Goal: Information Seeking & Learning: Learn about a topic

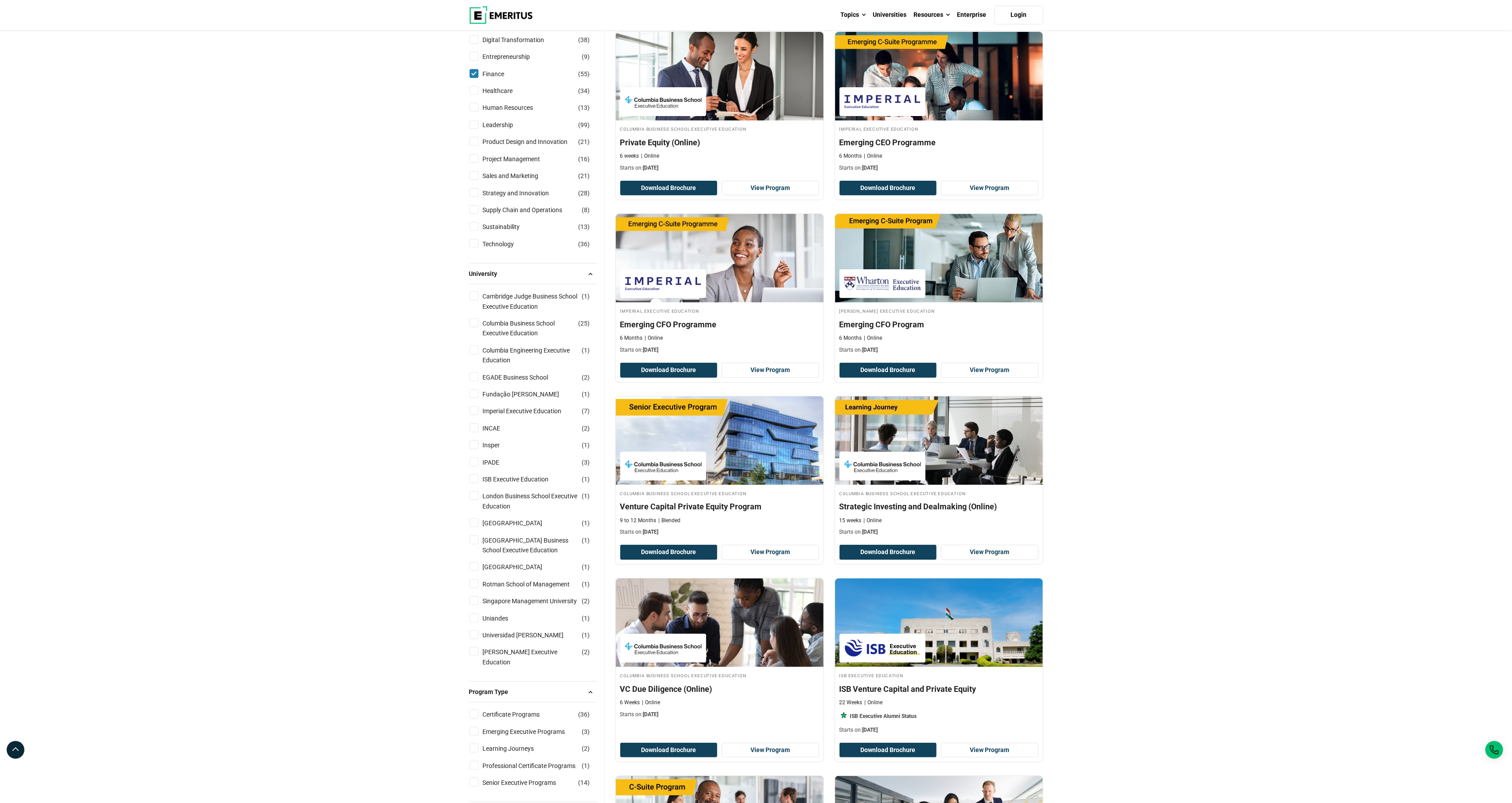
scroll to position [165, 0]
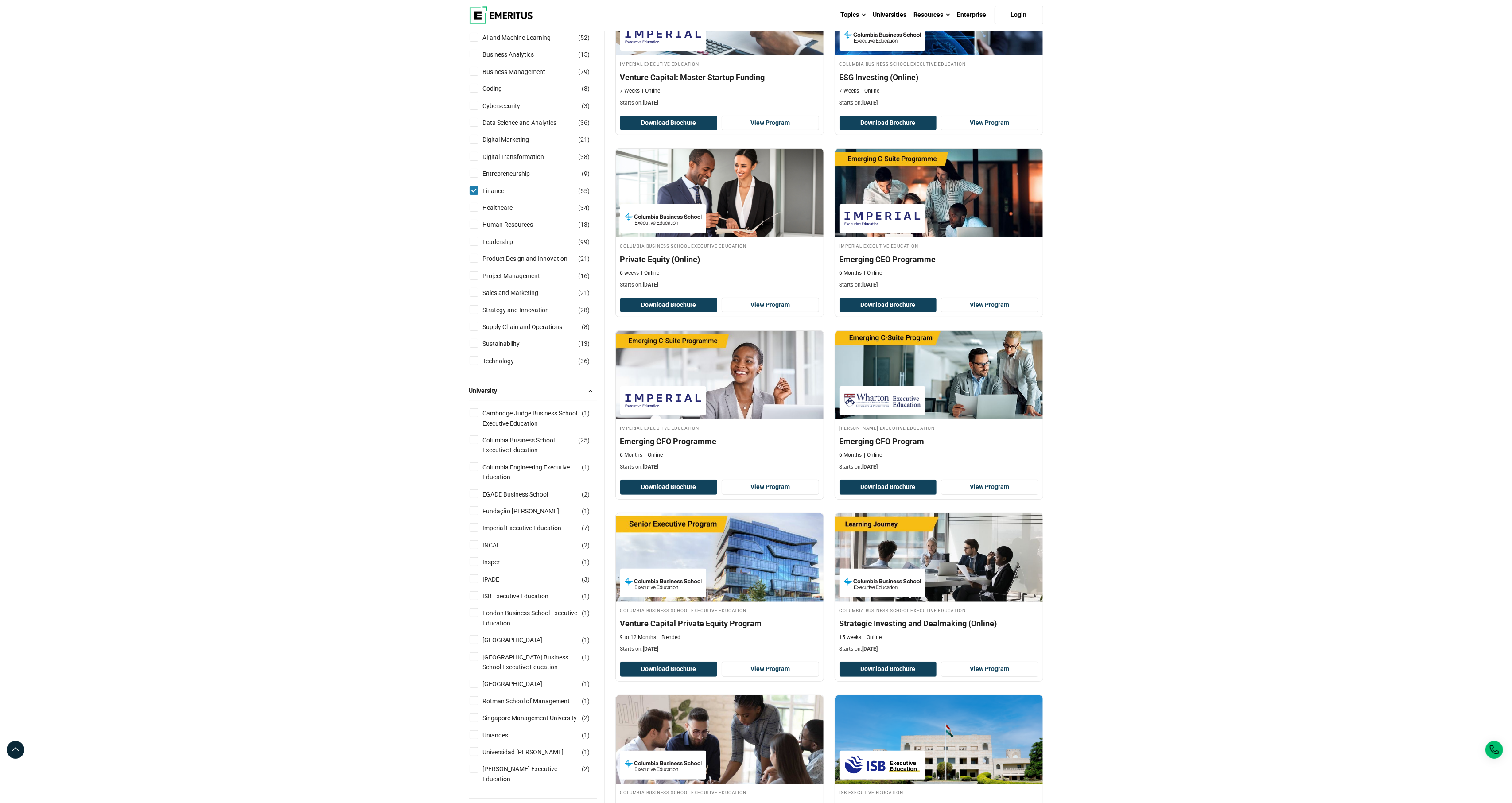
click at [474, 195] on input "Finance ( 55 )" at bounding box center [474, 190] width 9 height 9
checkbox input "false"
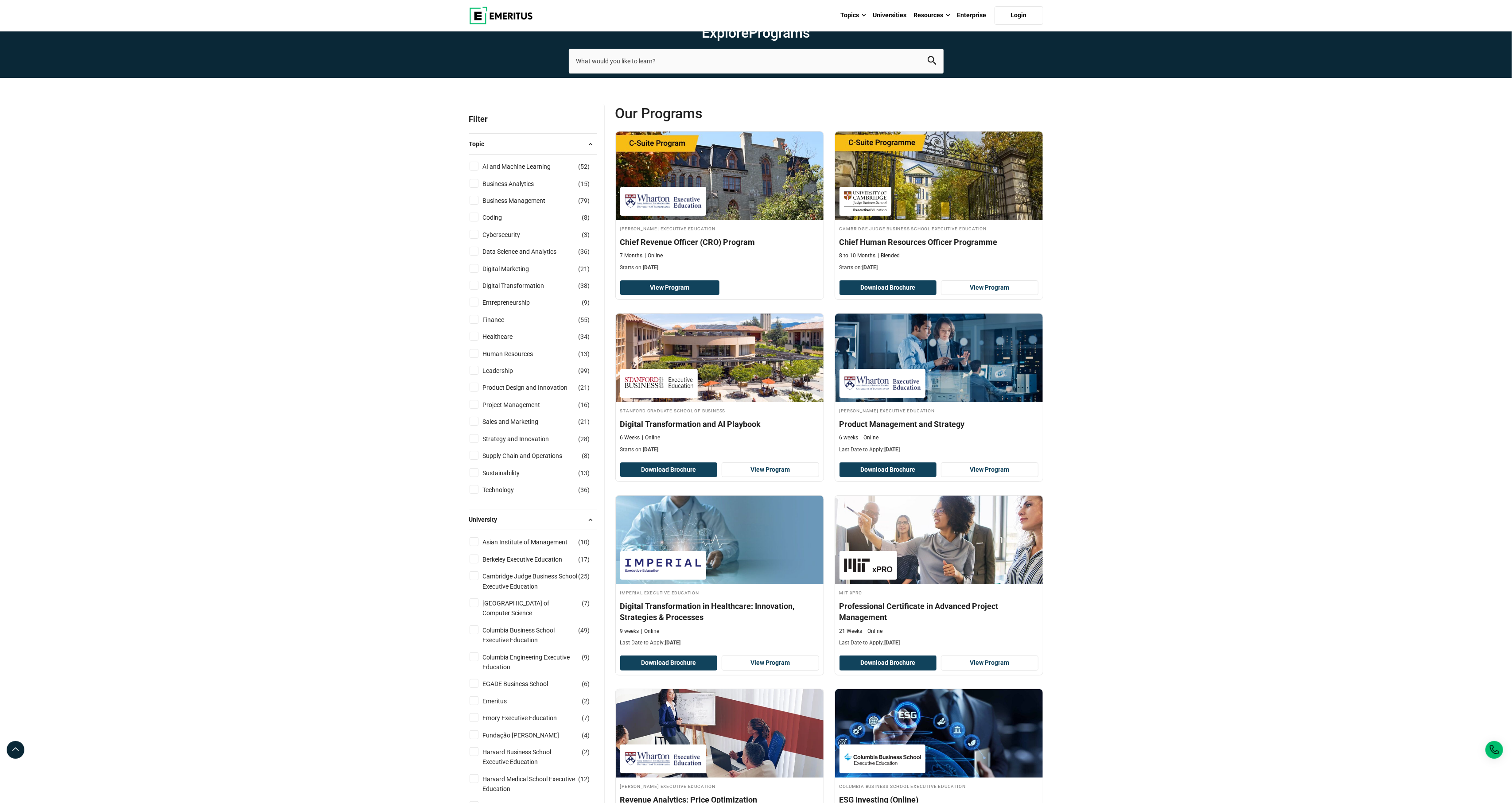
click at [476, 460] on input "Supply Chain and Operations ( 8 )" at bounding box center [474, 455] width 9 height 9
checkbox input "true"
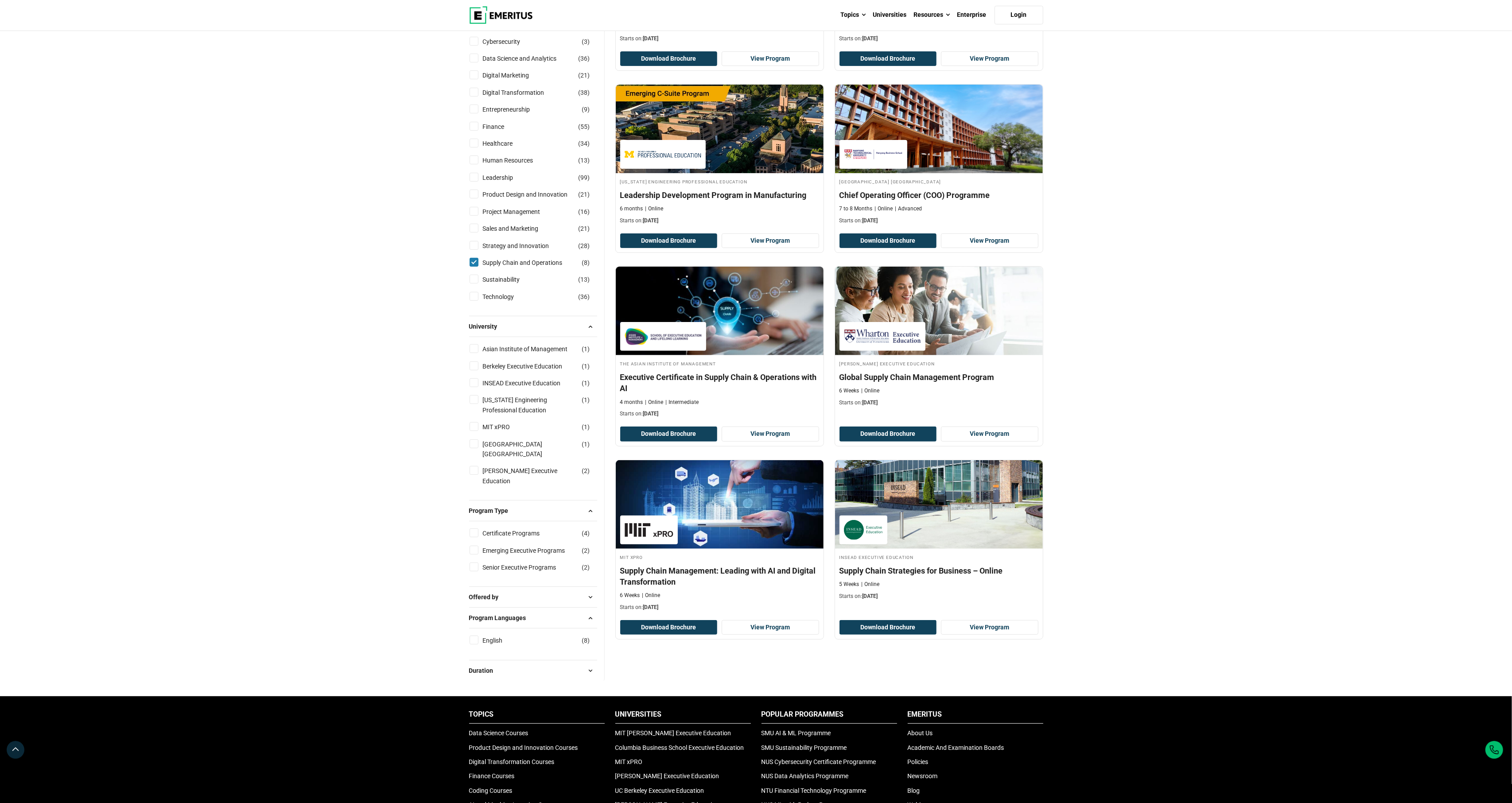
scroll to position [229, 0]
click at [471, 130] on input "Finance ( 55 )" at bounding box center [474, 126] width 9 height 9
checkbox input "true"
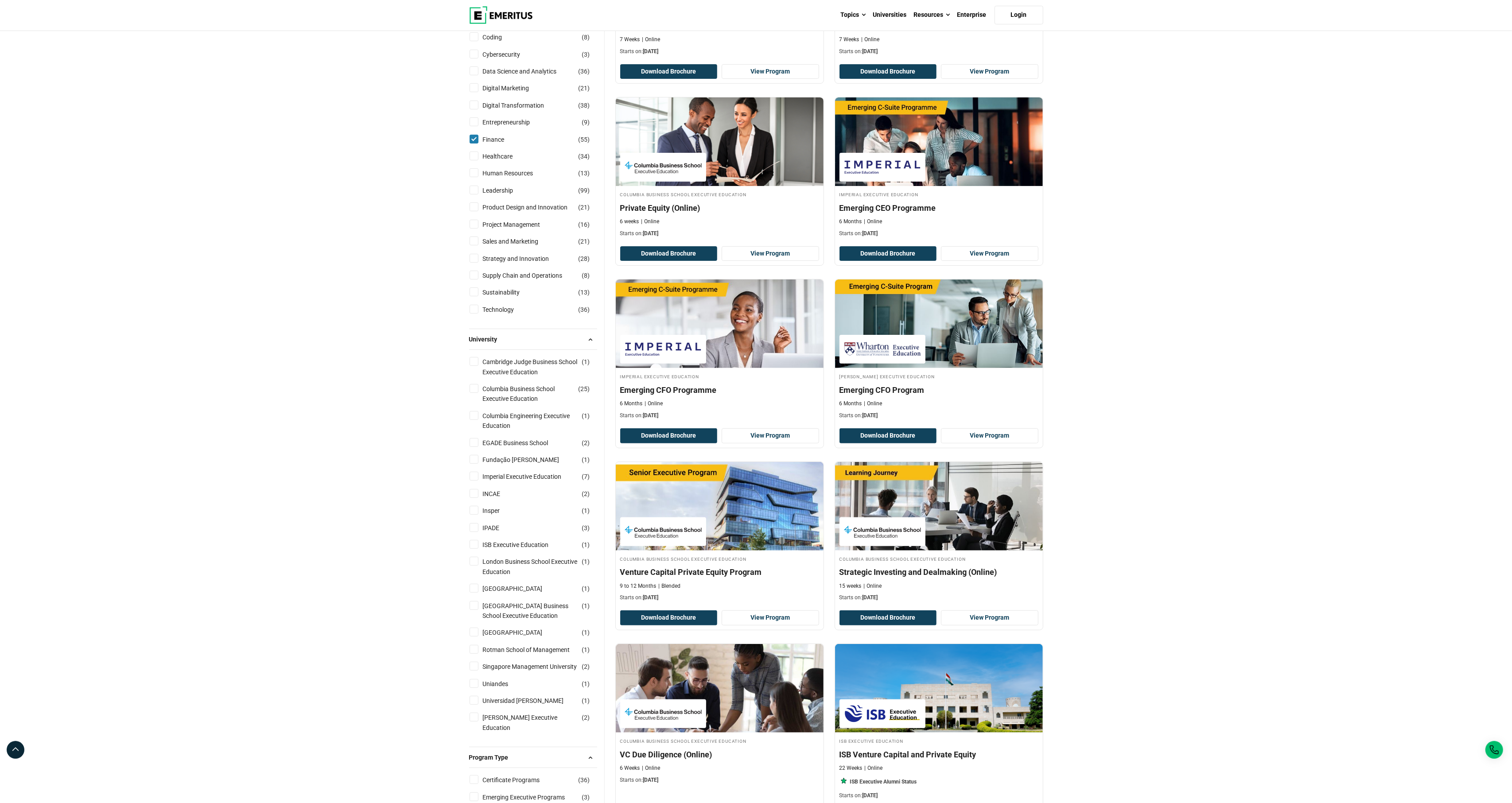
scroll to position [222, 0]
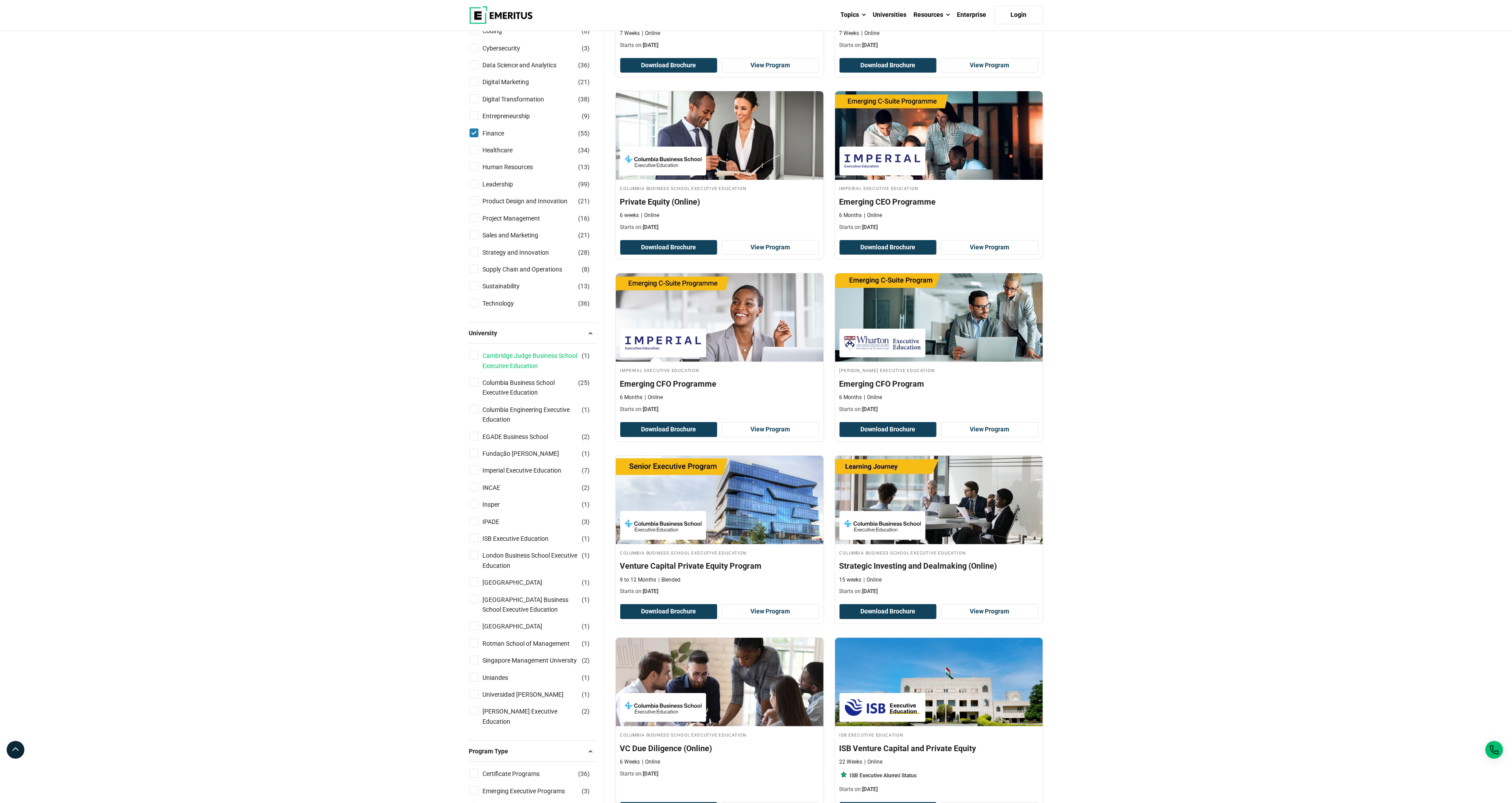
click at [497, 371] on link "Cambridge Judge Business School Executive Education" at bounding box center [539, 361] width 113 height 20
checkbox input "true"
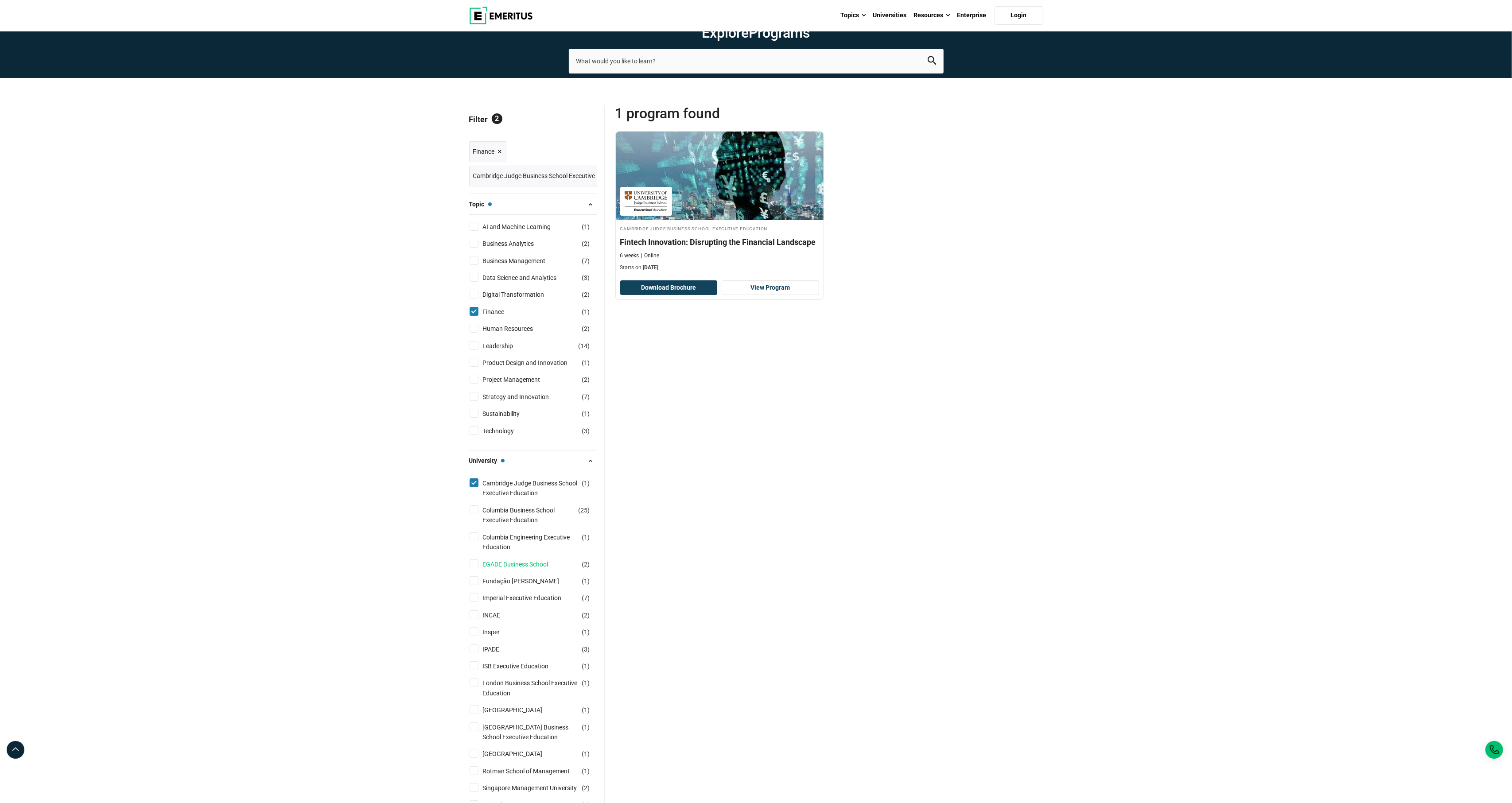
click at [517, 569] on link "EGADE Business School" at bounding box center [524, 564] width 84 height 10
checkbox input "true"
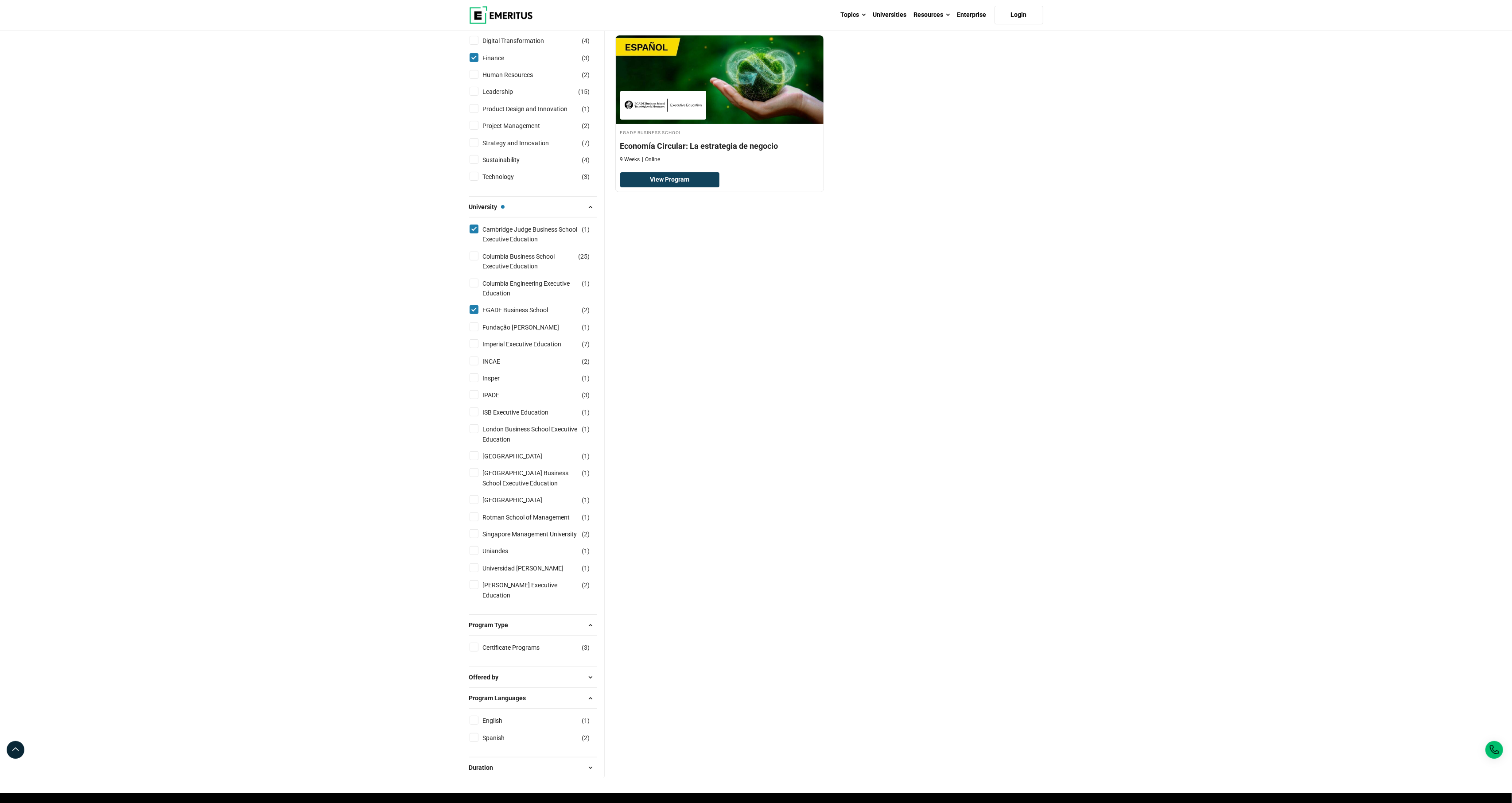
scroll to position [281, 0]
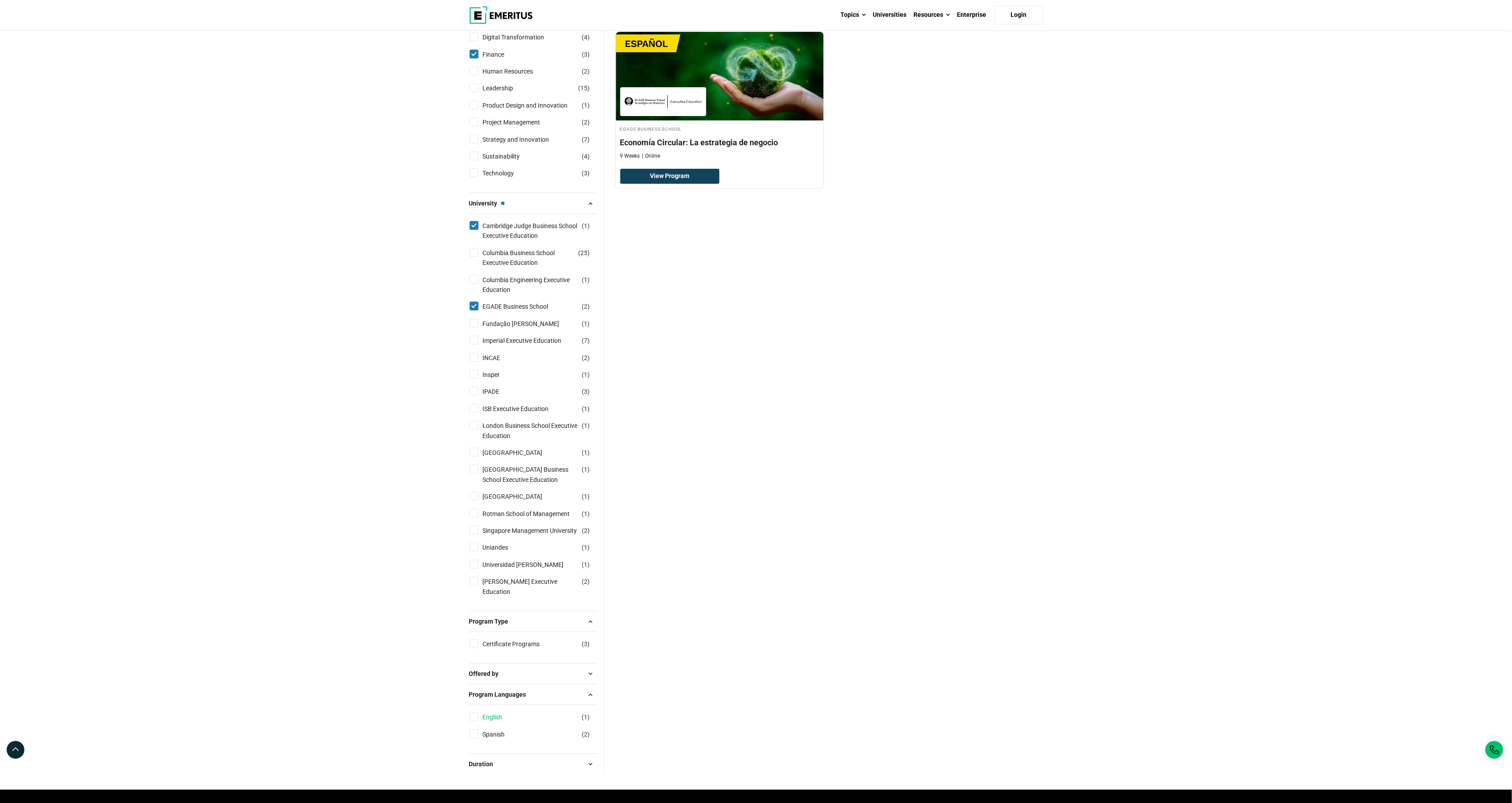
click at [487, 722] on link "English" at bounding box center [501, 717] width 38 height 10
checkbox input "true"
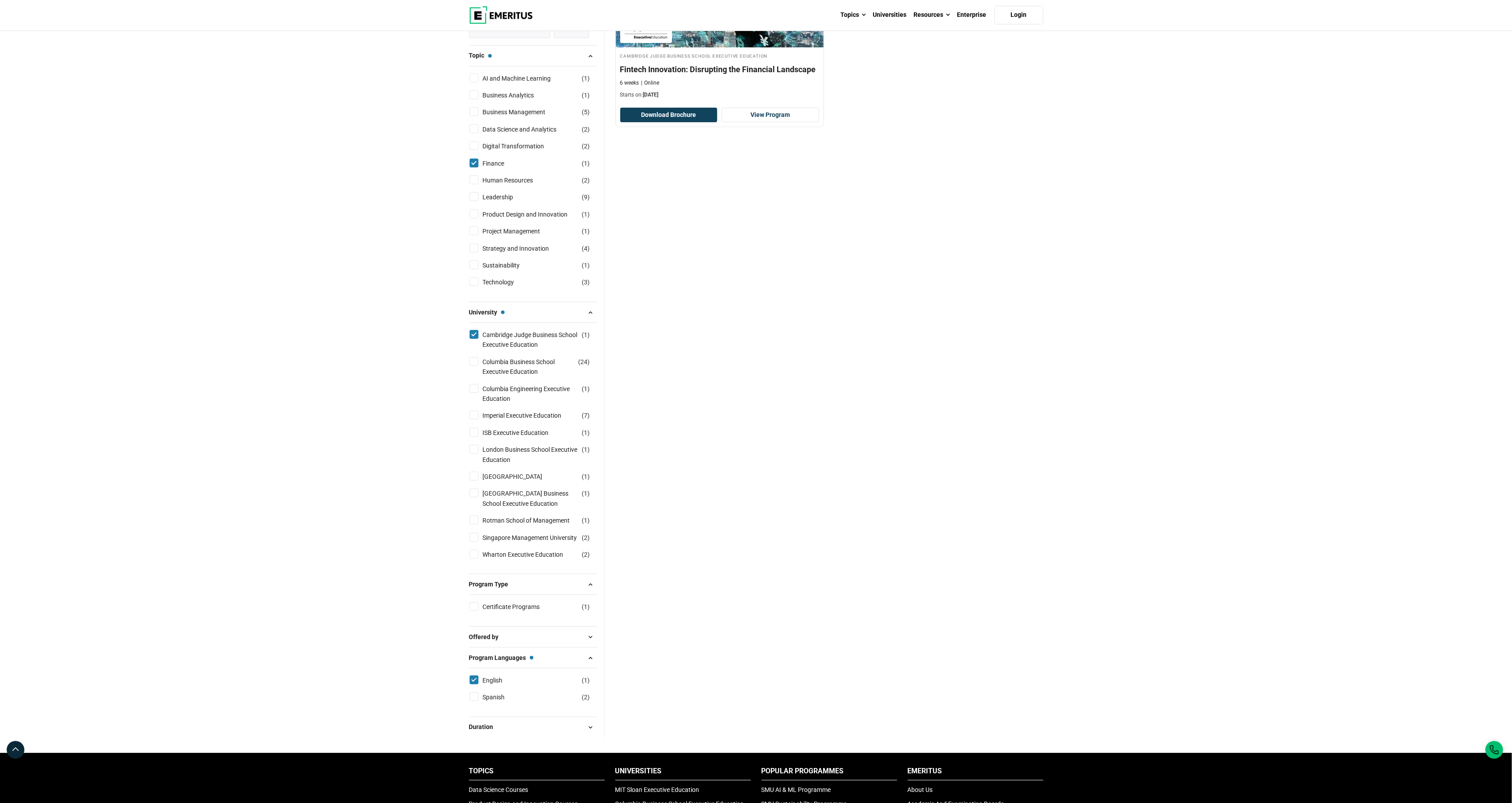
scroll to position [185, 0]
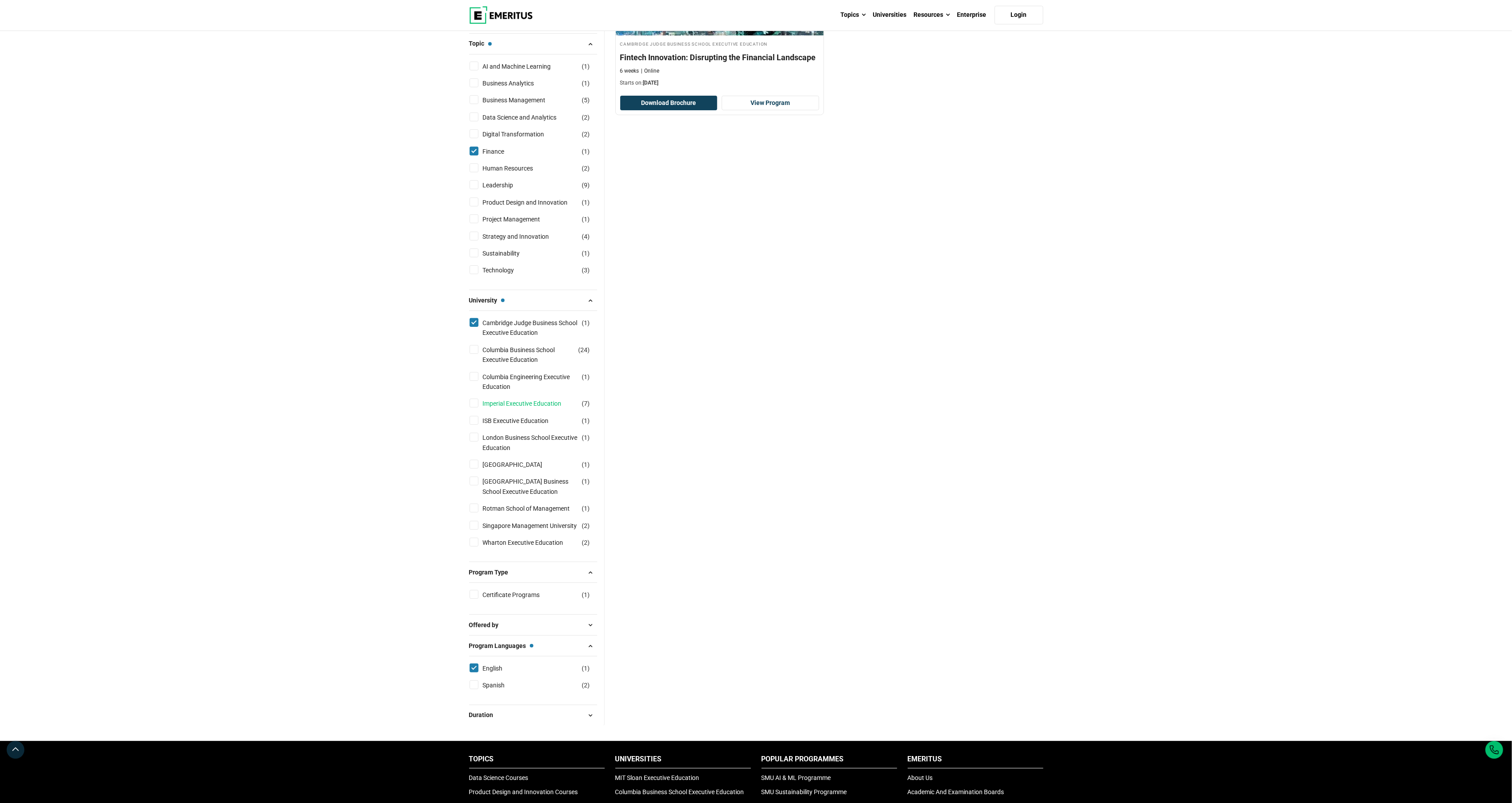
click at [539, 409] on link "Imperial Executive Education" at bounding box center [531, 404] width 96 height 10
checkbox input "true"
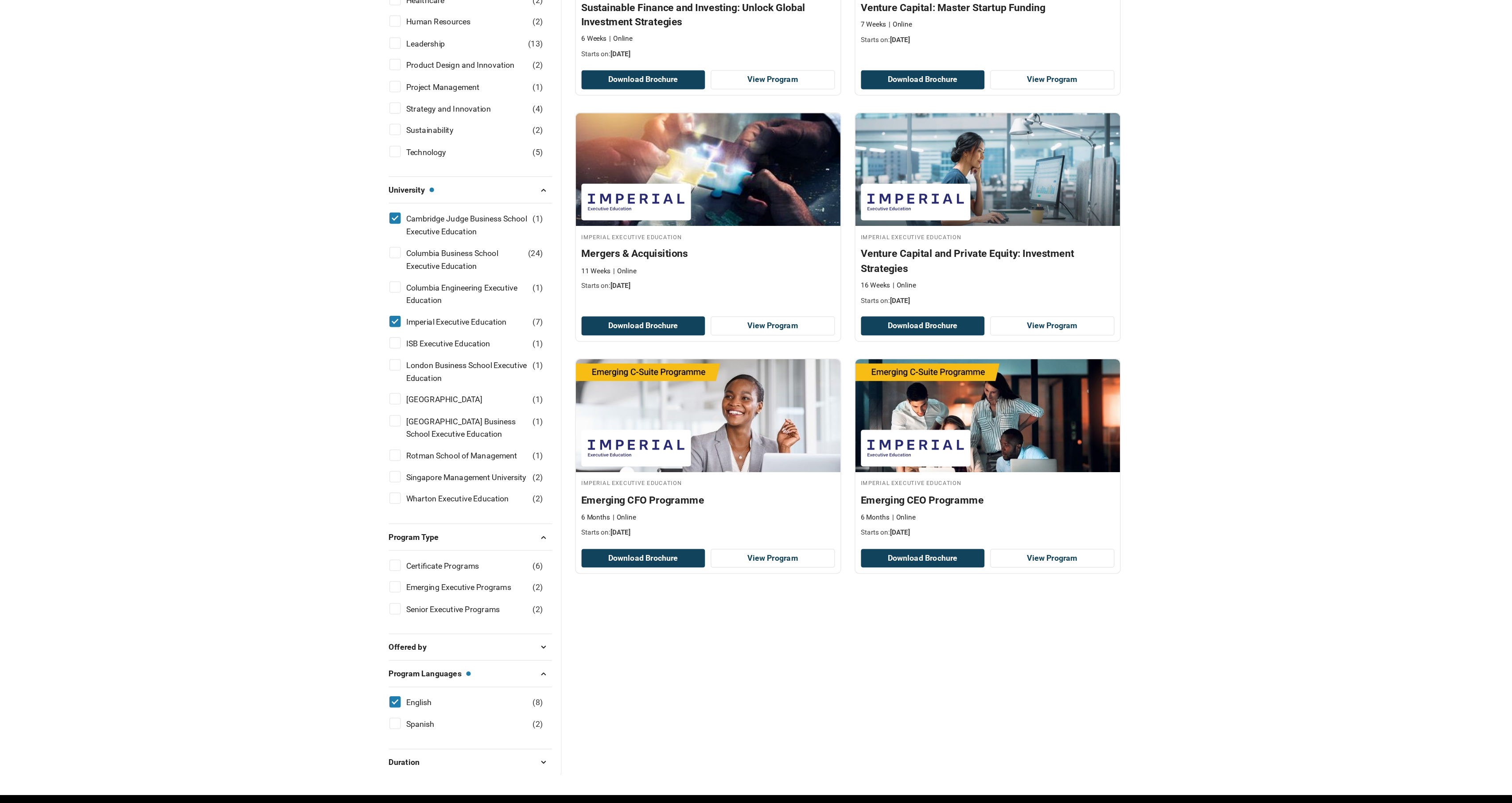
scroll to position [248, 0]
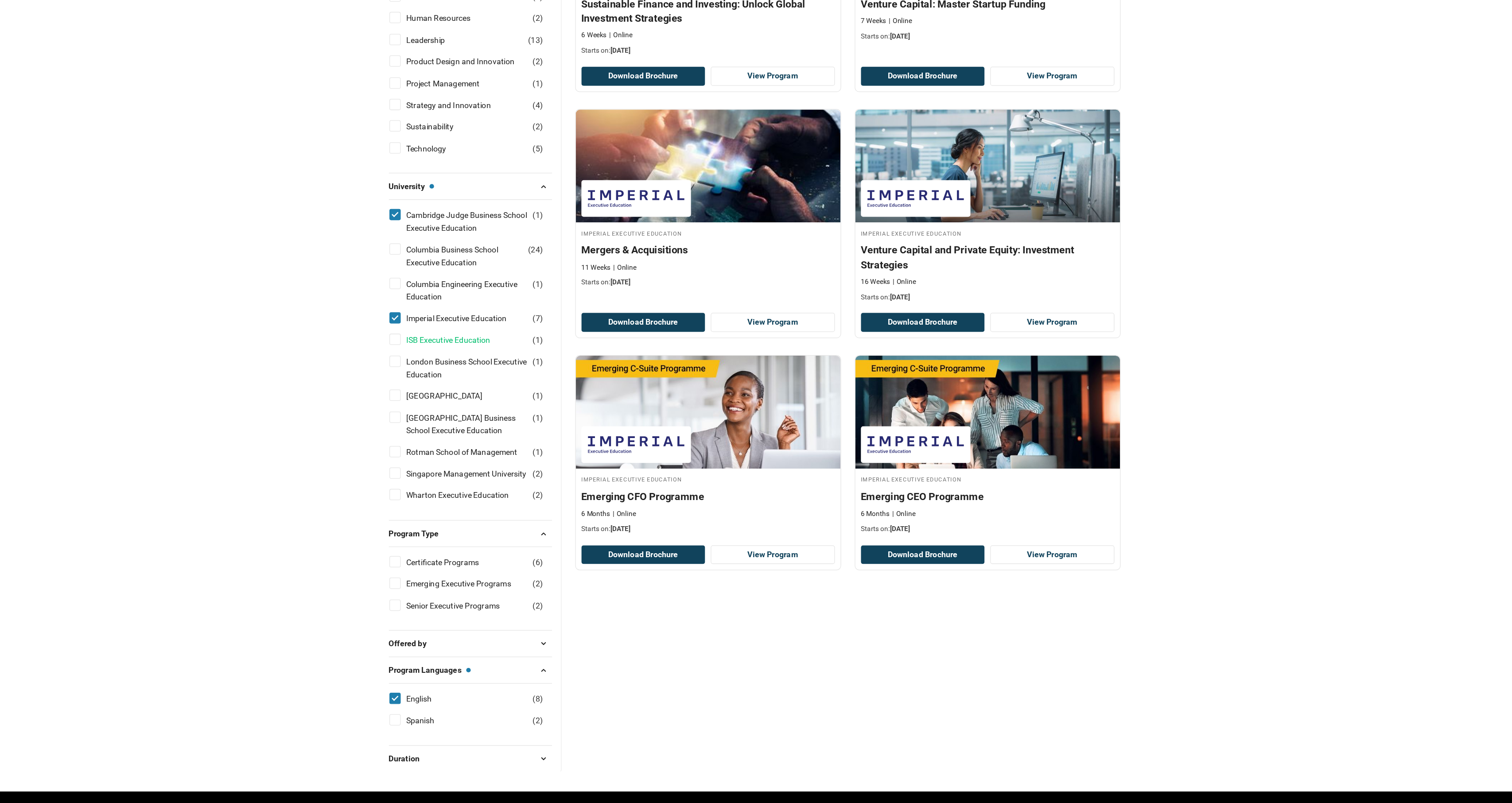
click at [483, 435] on link "ISB Executive Education" at bounding box center [524, 440] width 84 height 10
checkbox input "true"
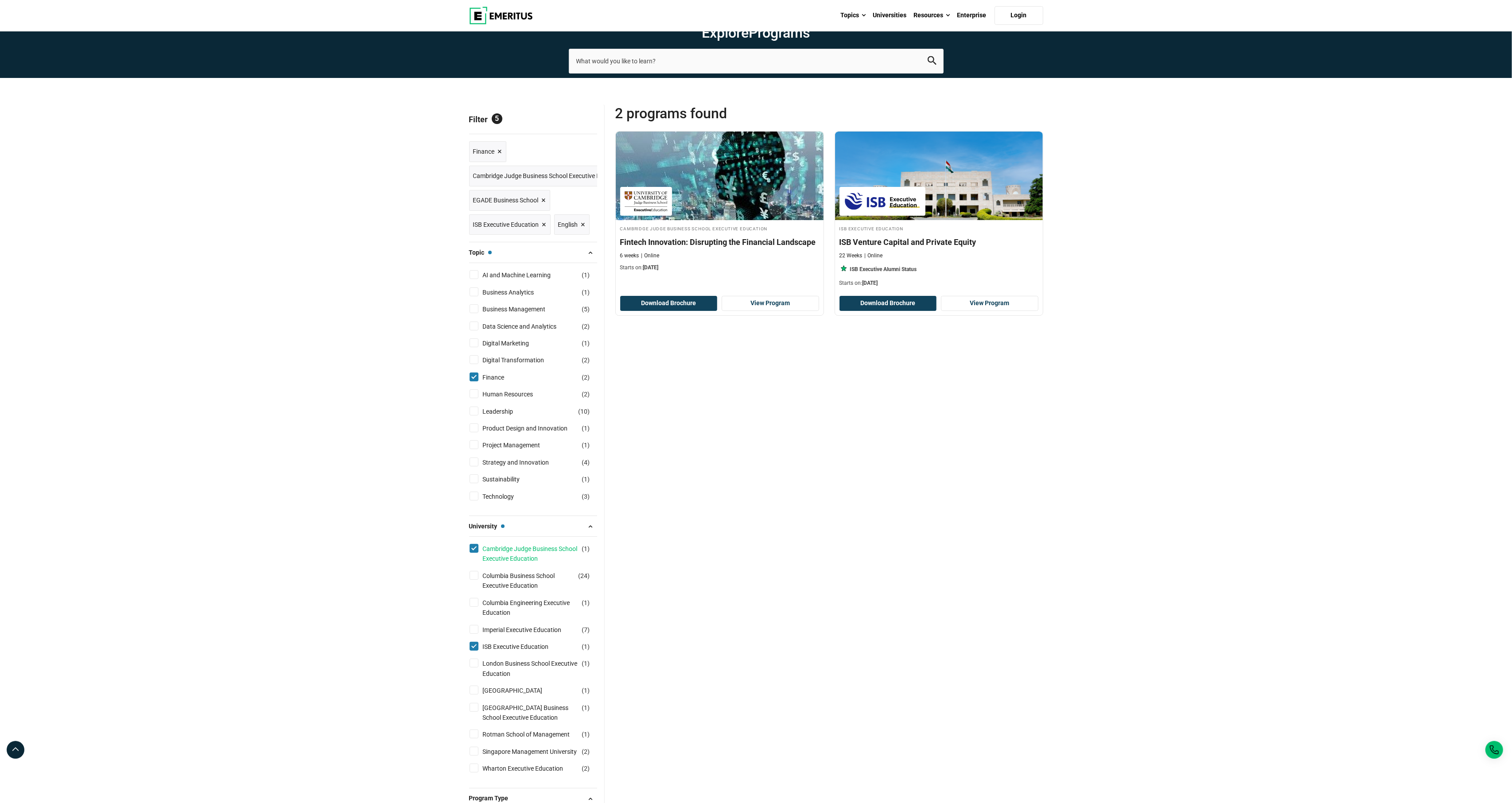
click at [524, 564] on link "Cambridge Judge Business School Executive Education" at bounding box center [539, 554] width 113 height 20
checkbox input "false"
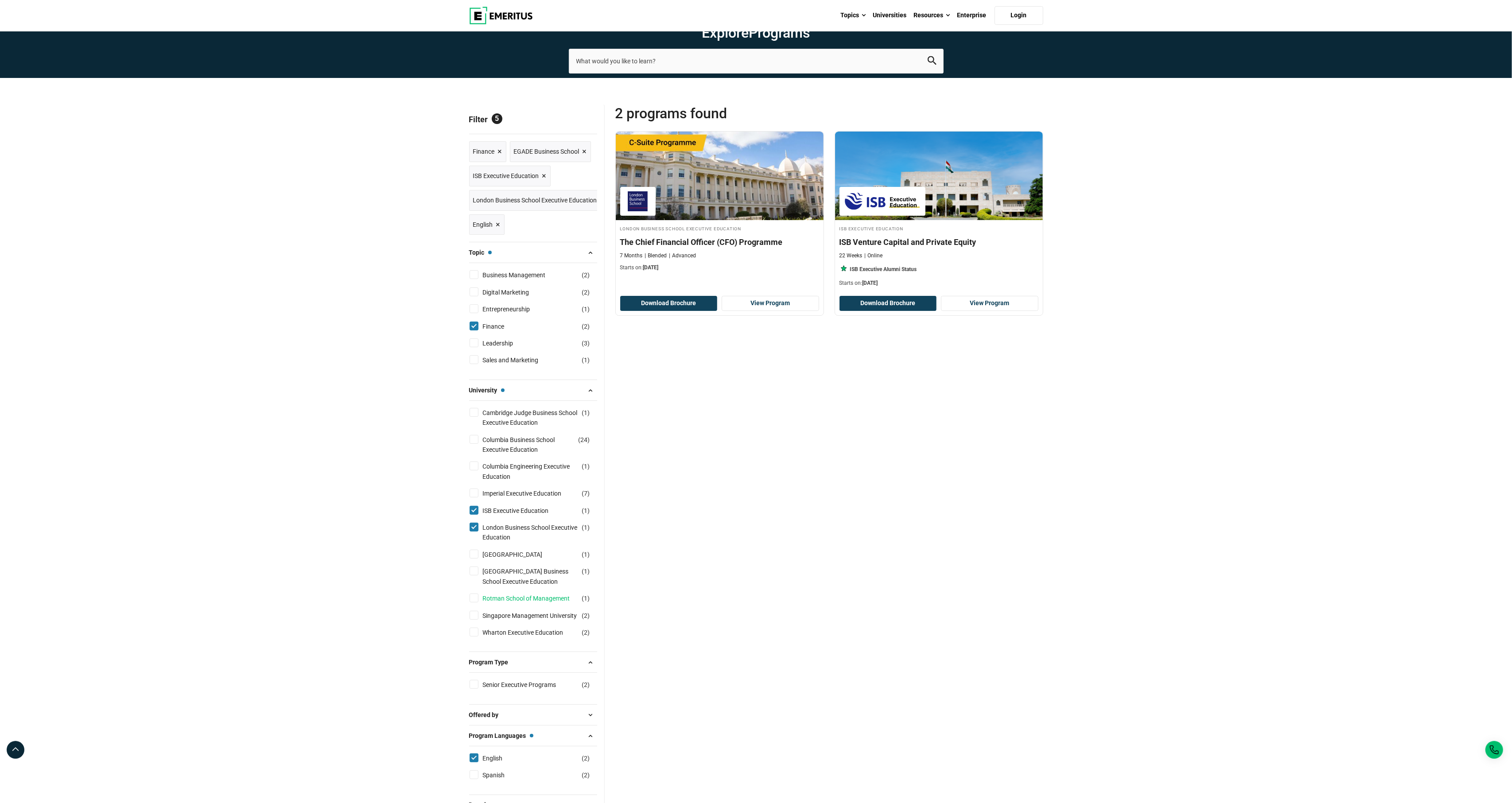
click at [534, 604] on link "Rotman School of Management" at bounding box center [535, 599] width 105 height 10
checkbox input "true"
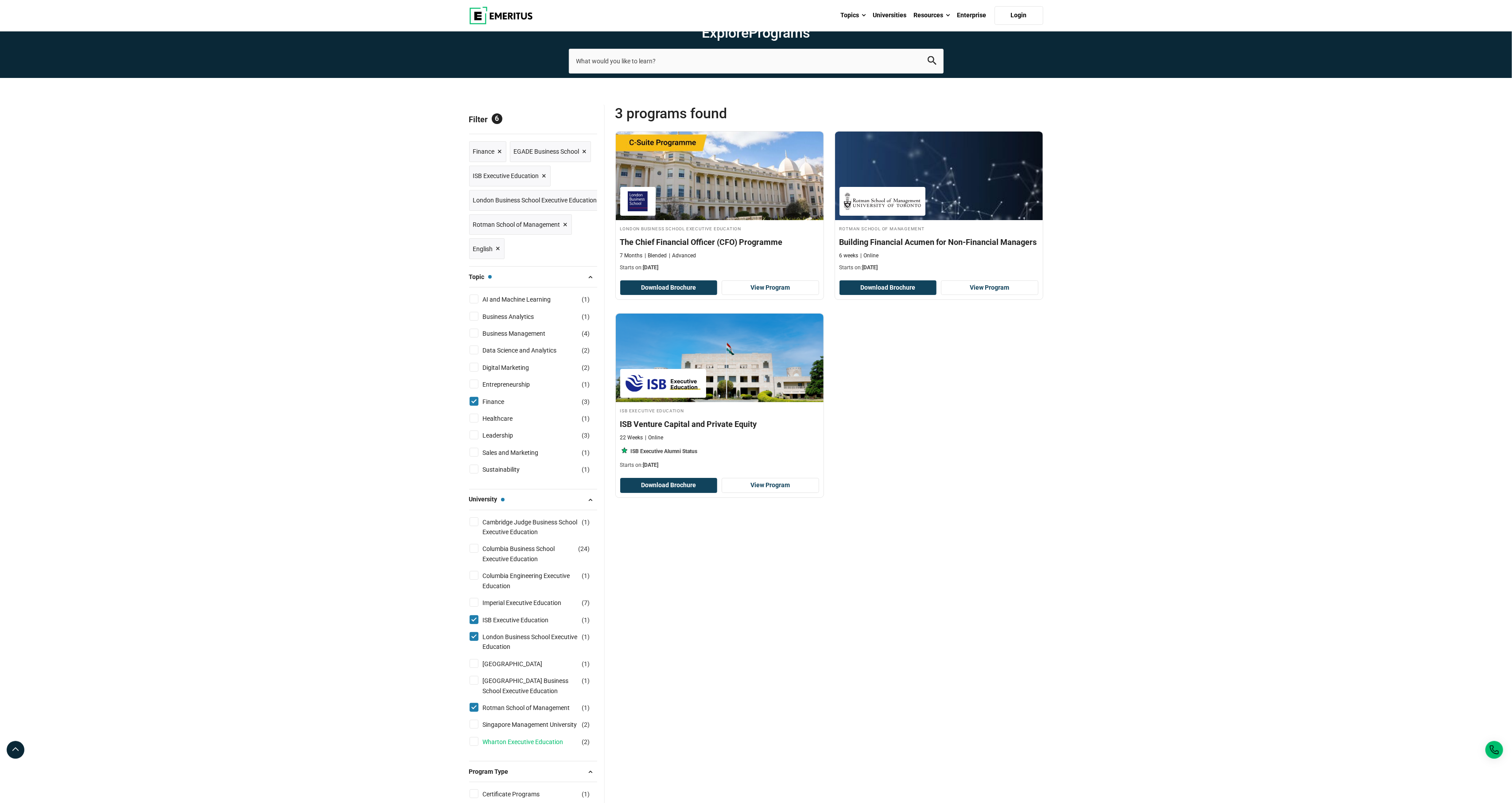
click at [510, 747] on link "Wharton Executive Education" at bounding box center [532, 742] width 99 height 10
checkbox input "true"
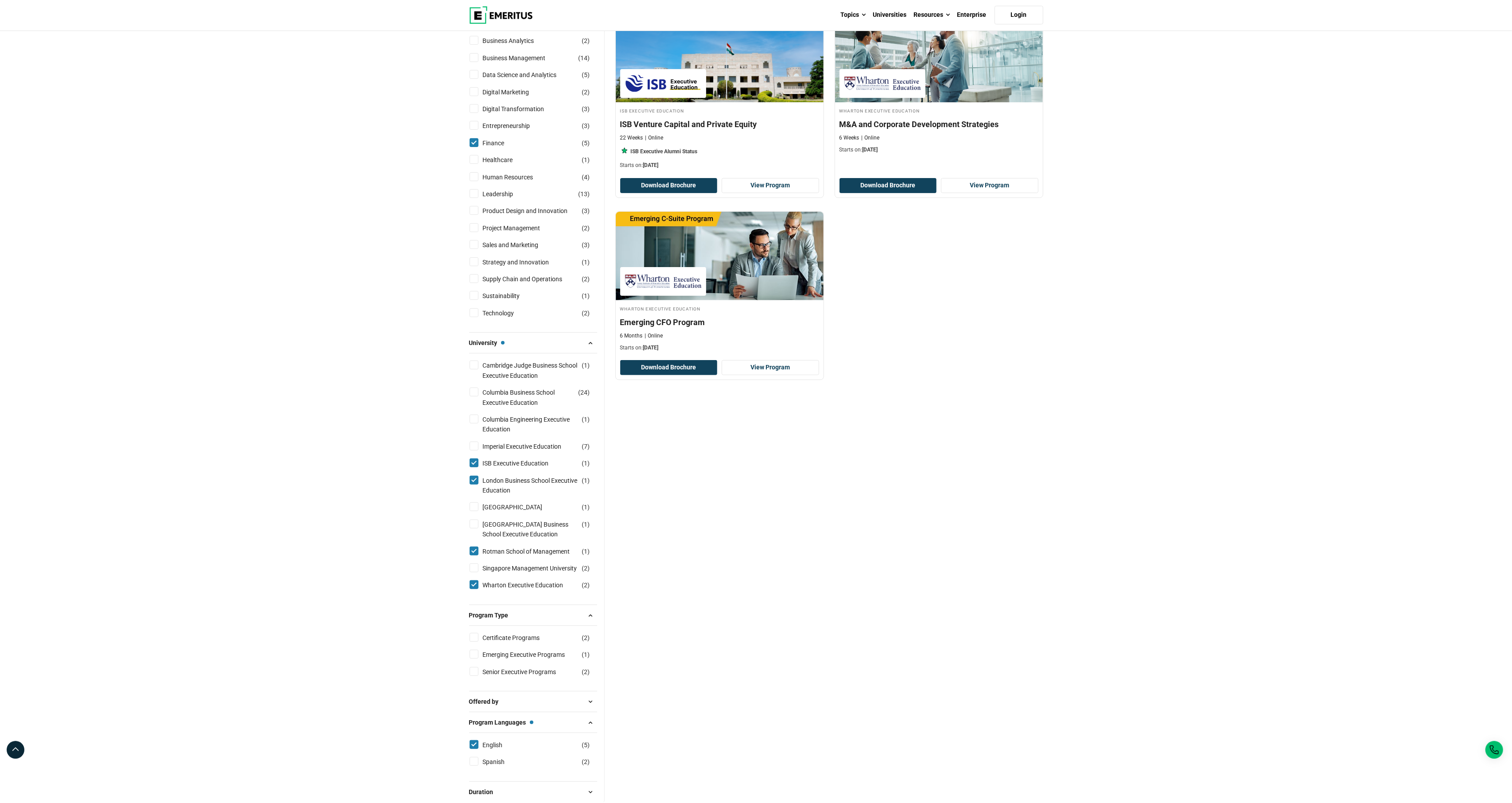
scroll to position [306, 0]
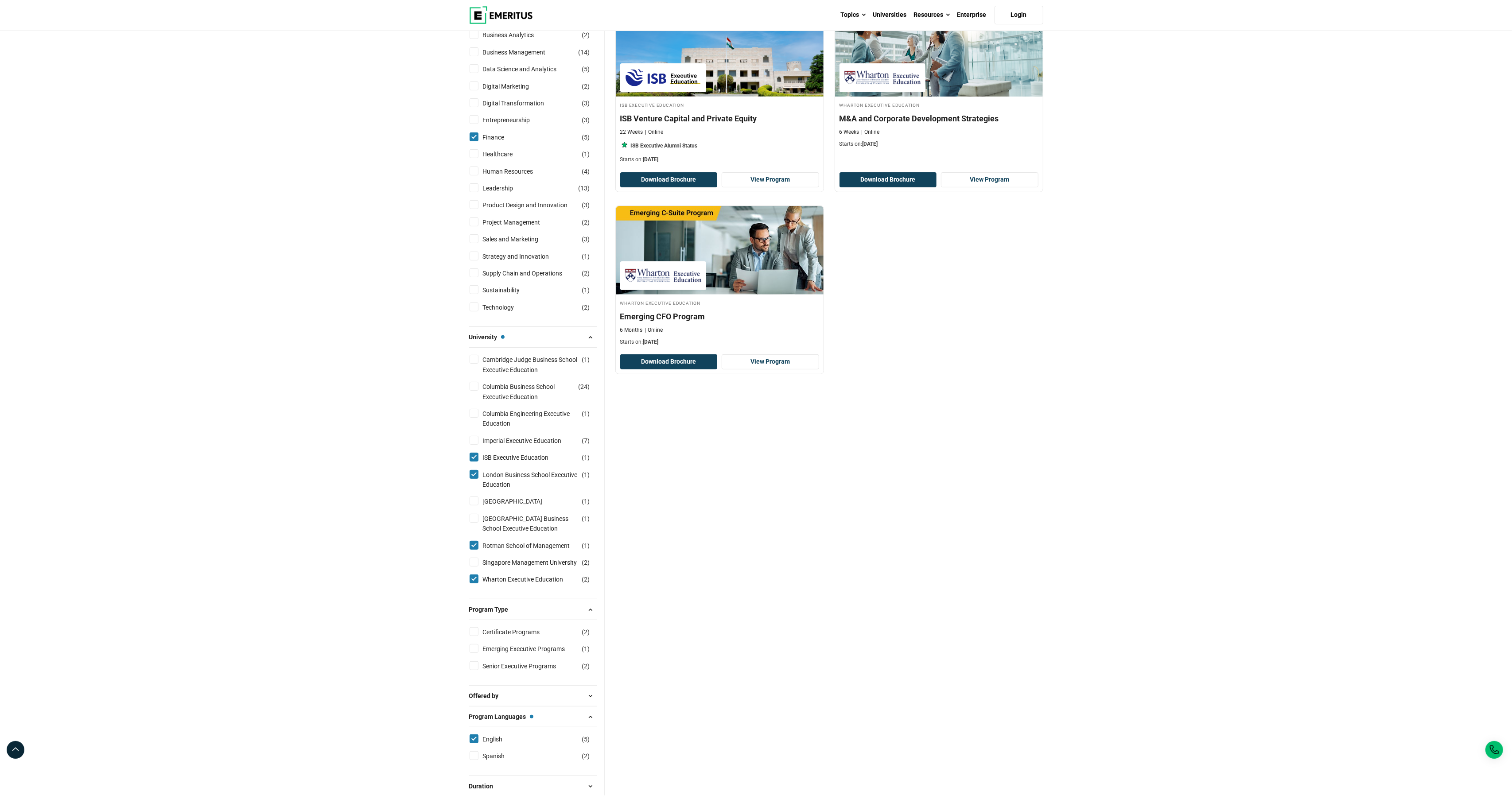
click at [475, 418] on input "Columbia Engineering Executive Education ( 1 )" at bounding box center [474, 413] width 9 height 9
checkbox input "true"
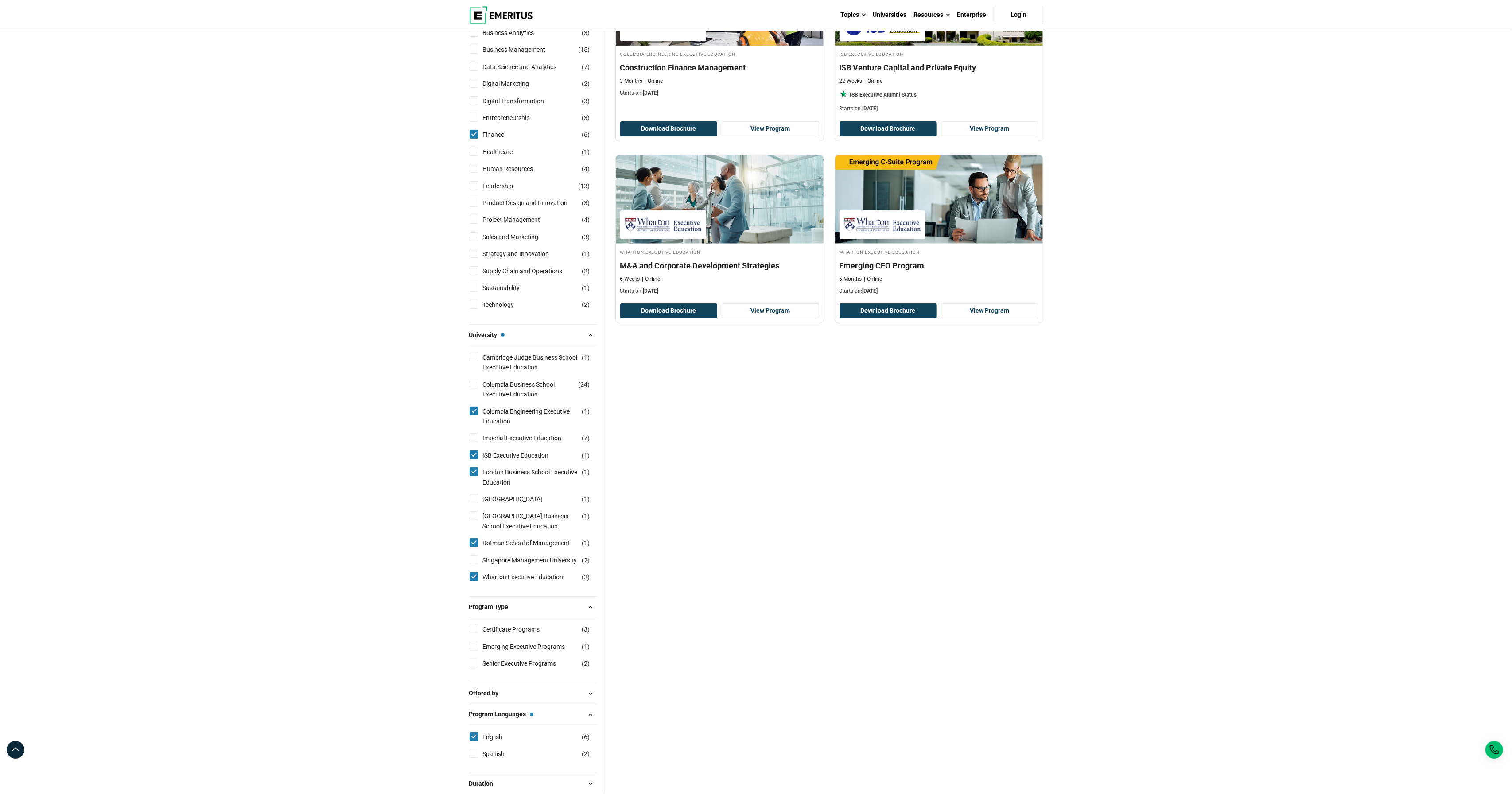
scroll to position [367, 0]
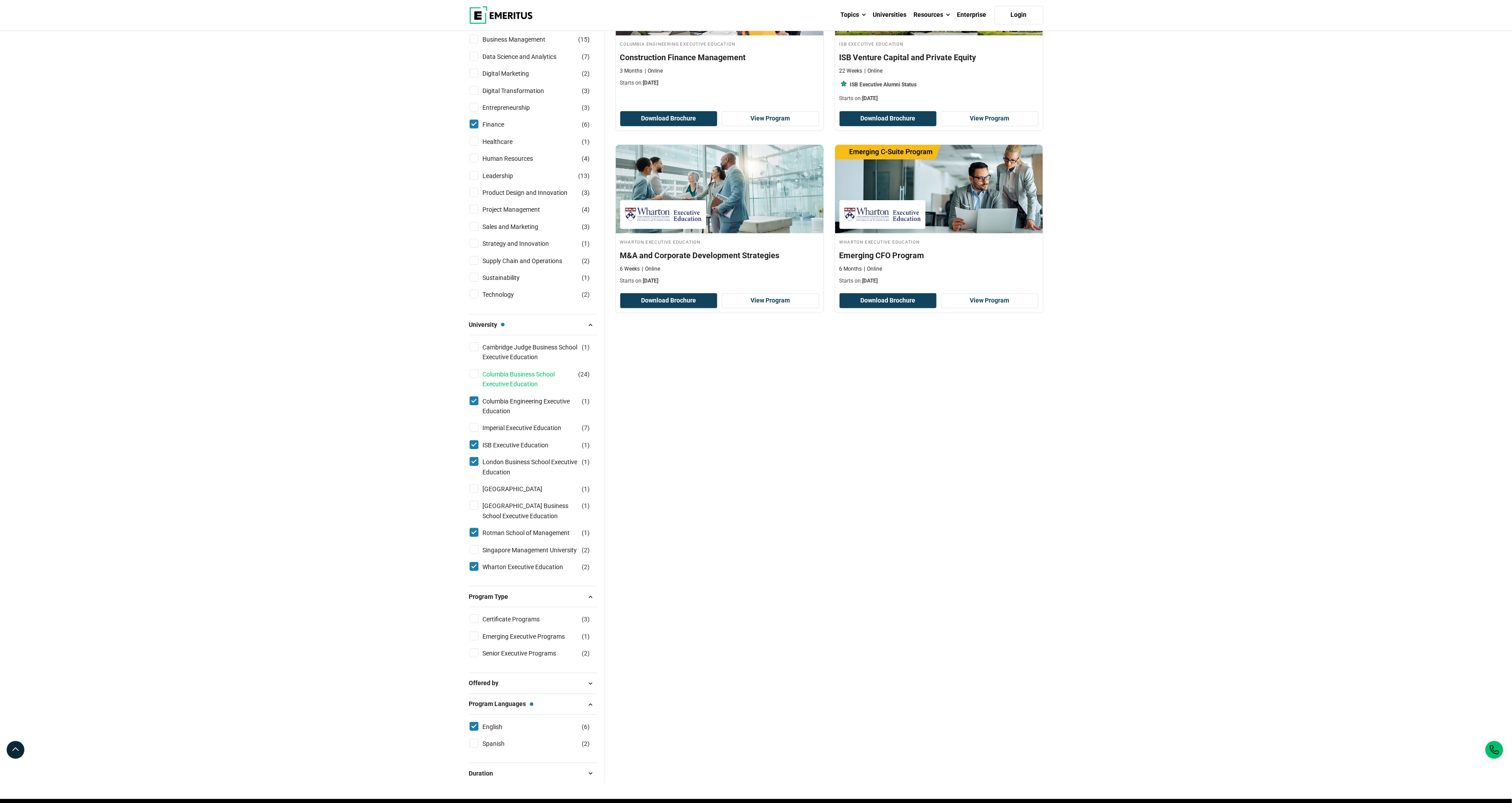
click at [510, 389] on link "Columbia Business School Executive Education" at bounding box center [539, 379] width 113 height 20
checkbox input "true"
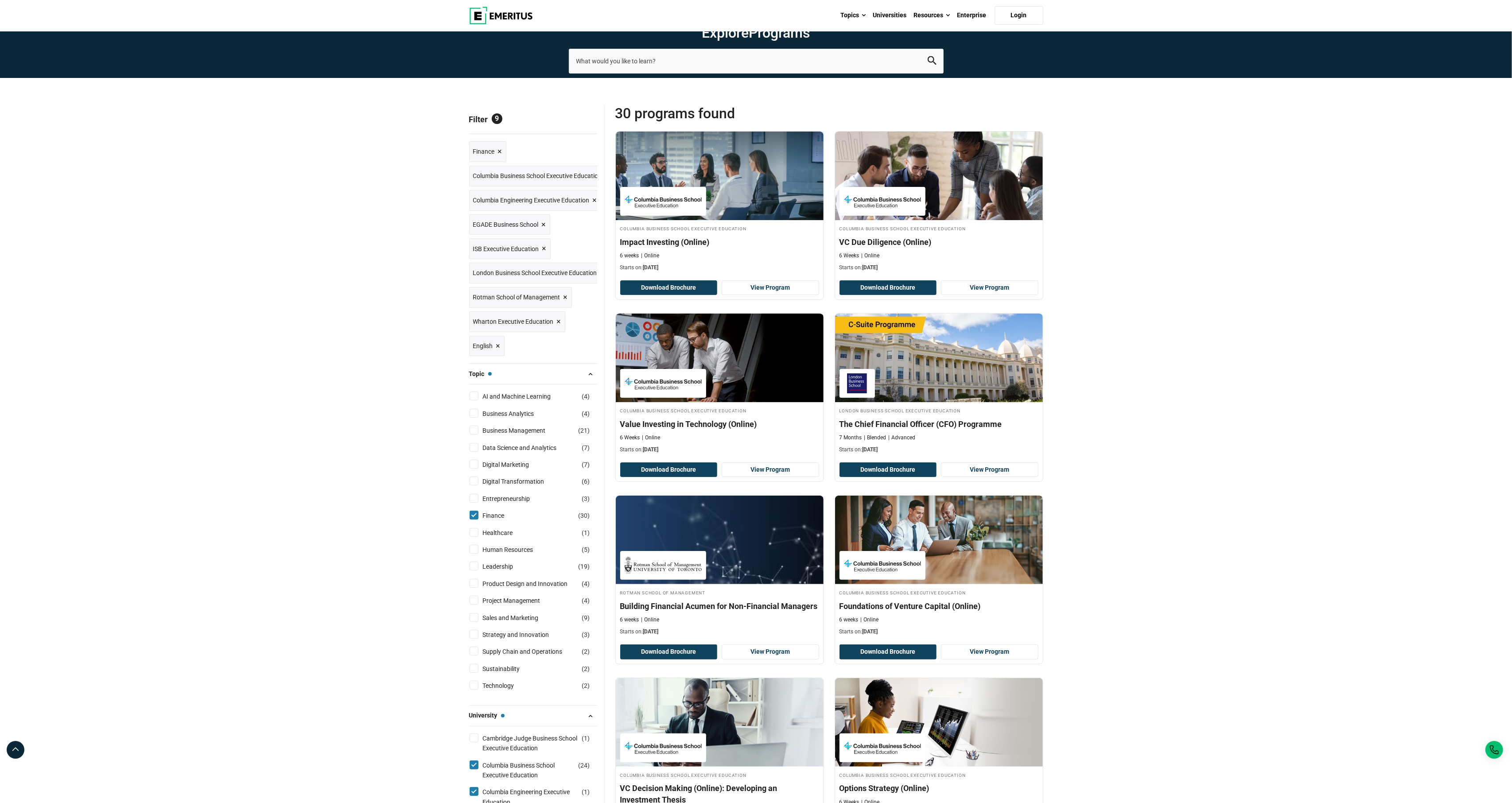
click at [581, 126] on span "Reset all" at bounding box center [584, 121] width 27 height 11
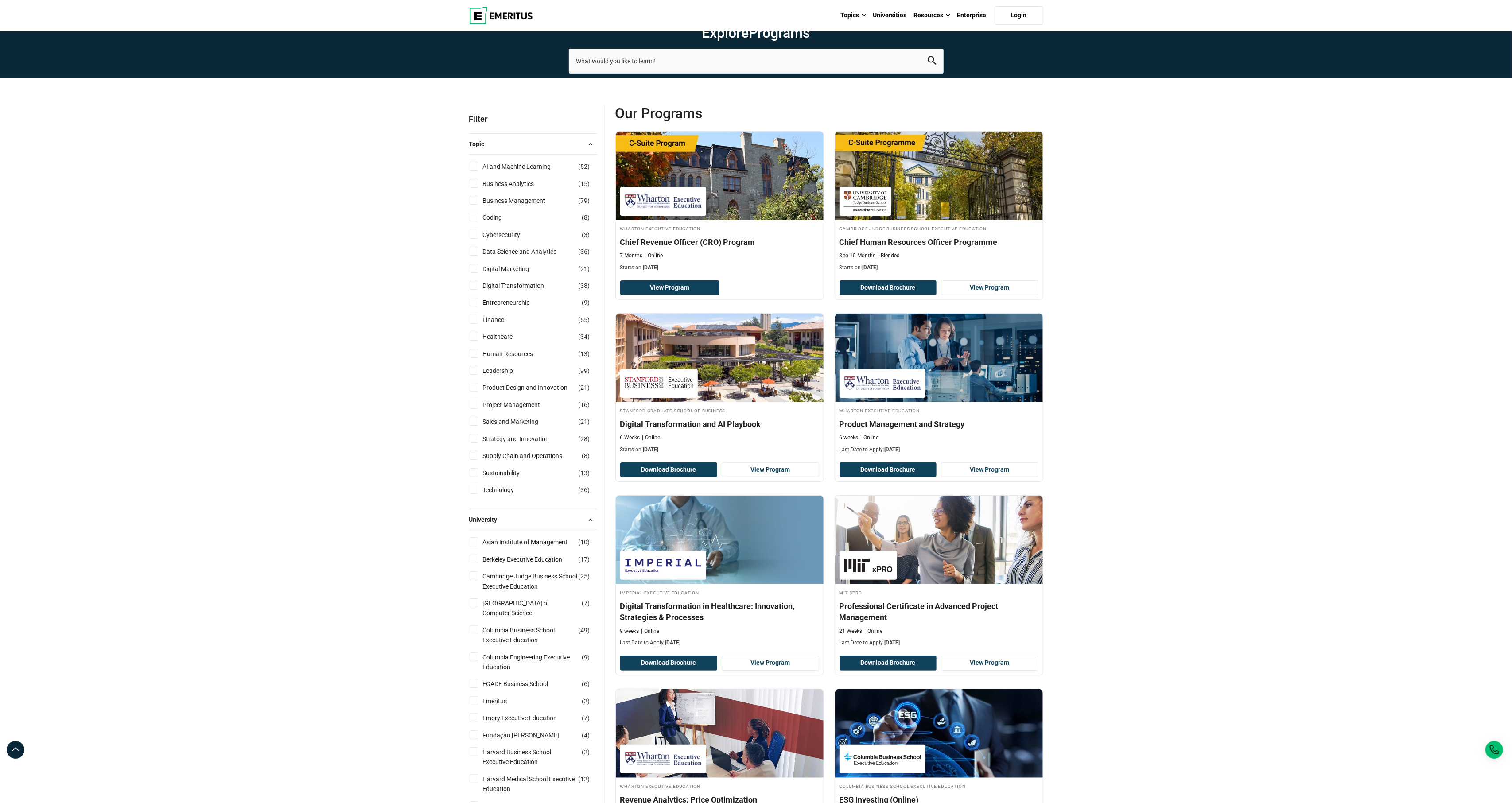
click at [473, 324] on input "Finance ( 55 )" at bounding box center [474, 319] width 9 height 9
checkbox input "true"
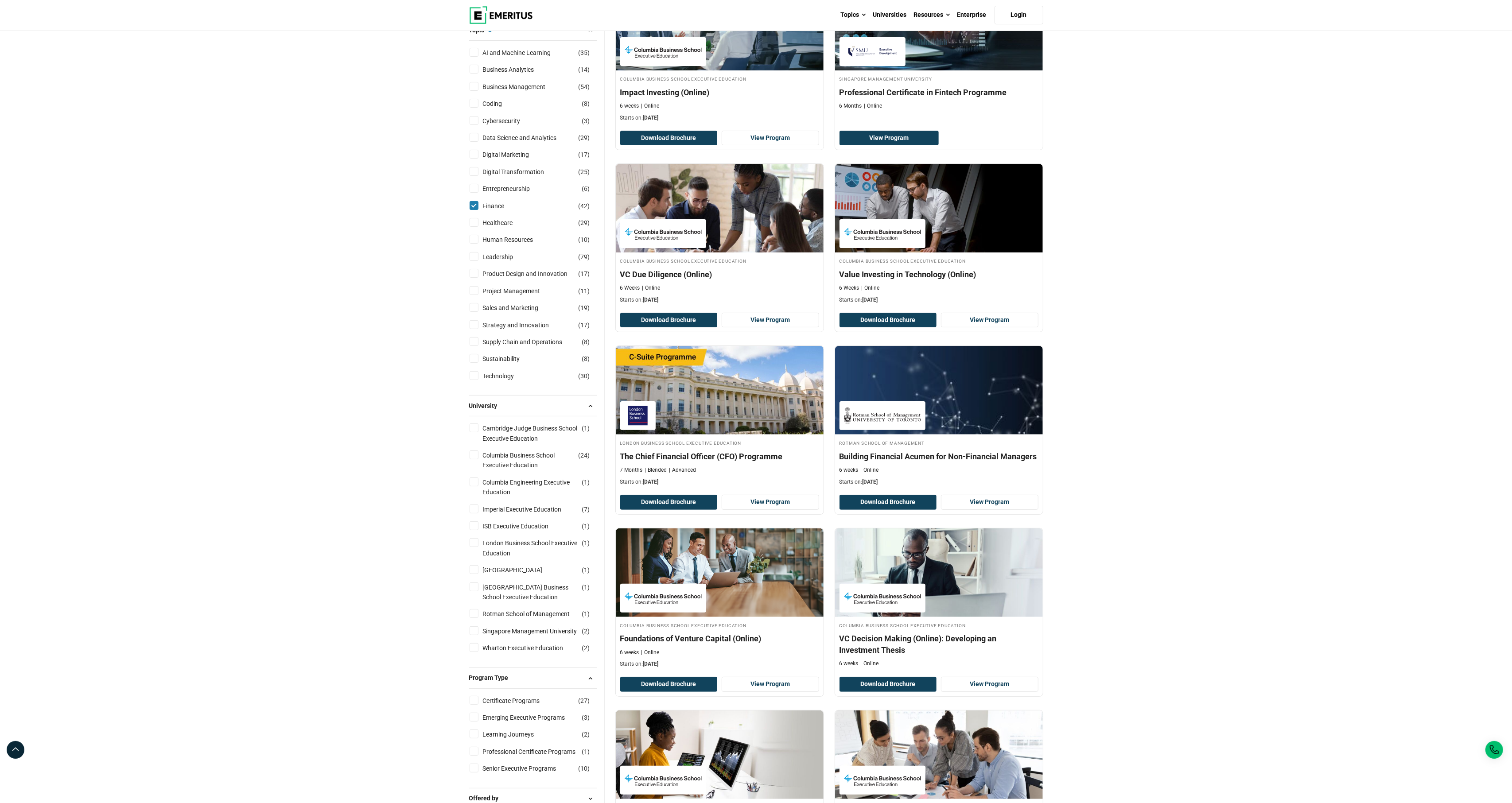
scroll to position [163, 0]
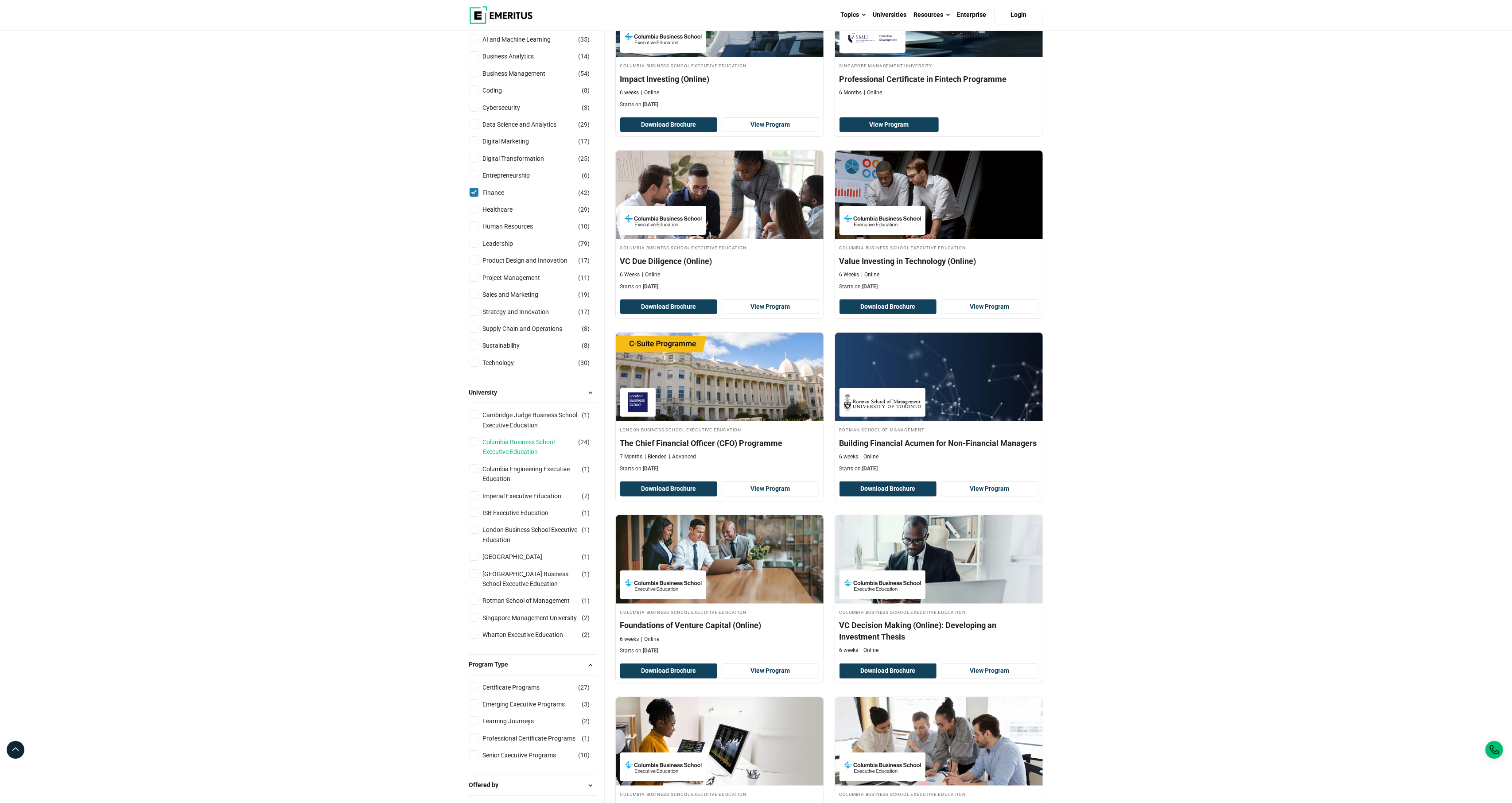
click at [509, 457] on link "Columbia Business School Executive Education" at bounding box center [539, 447] width 113 height 20
checkbox input "true"
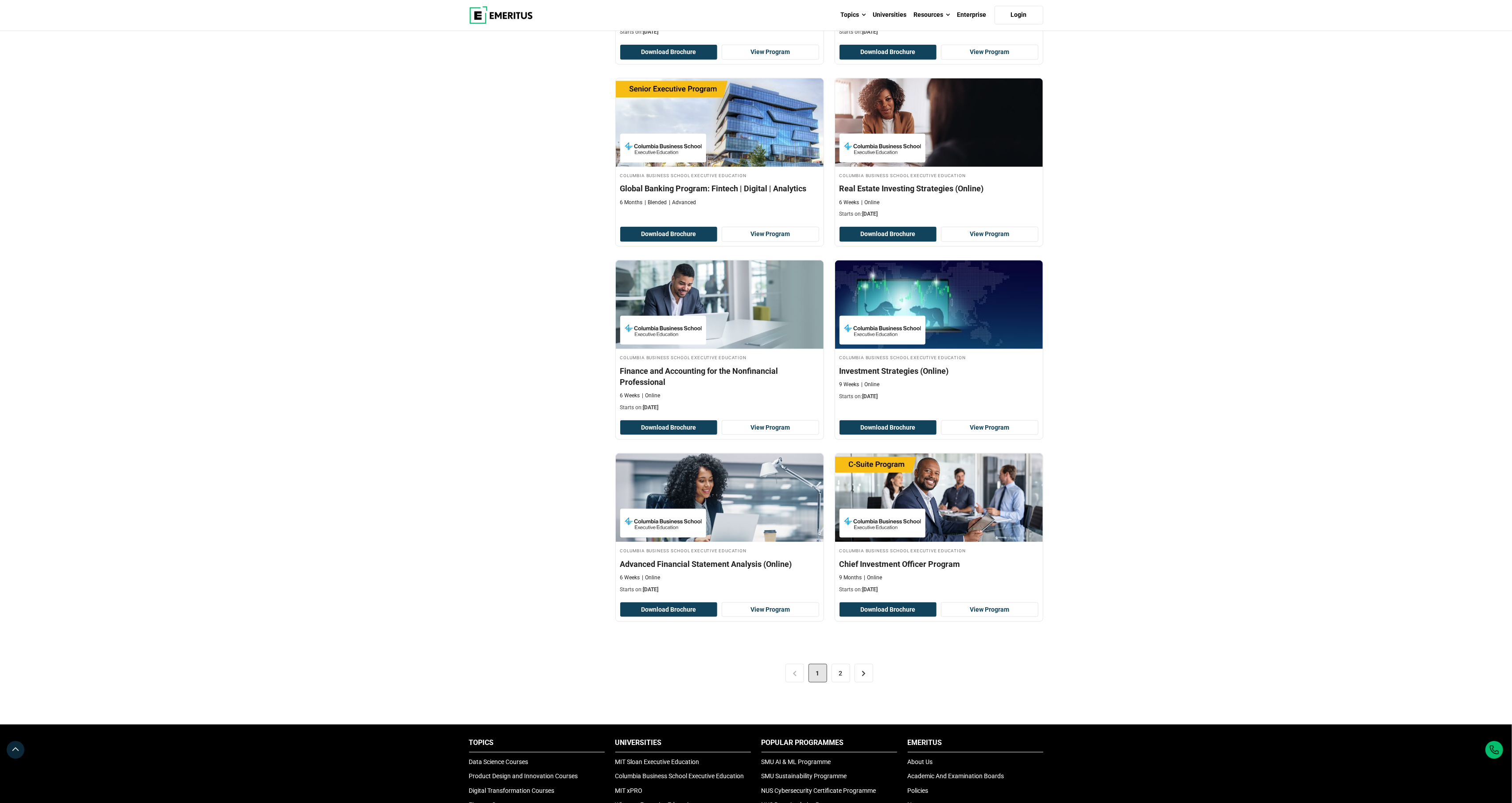
scroll to position [1320, 0]
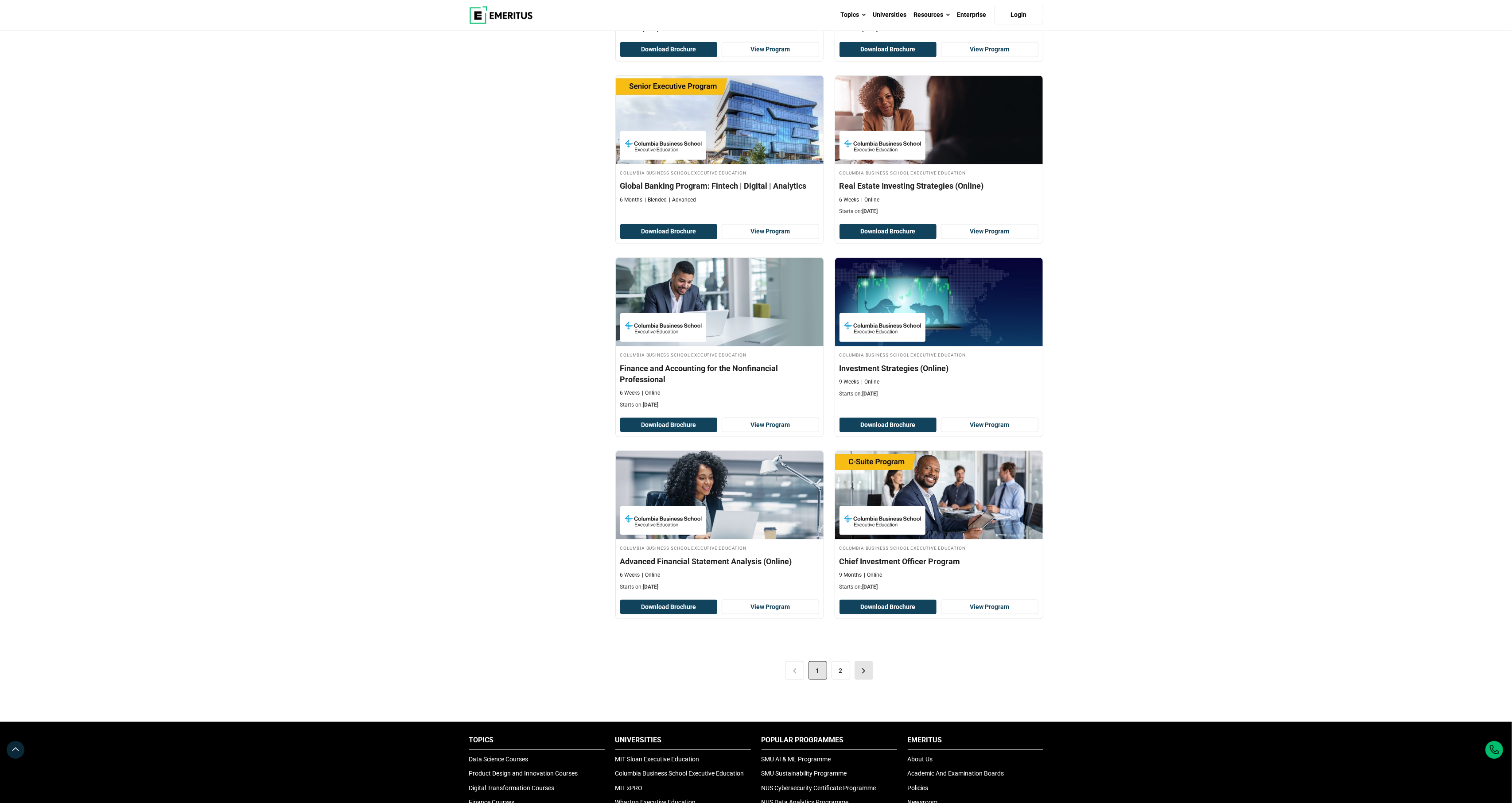
click at [861, 680] on link ">" at bounding box center [863, 671] width 19 height 19
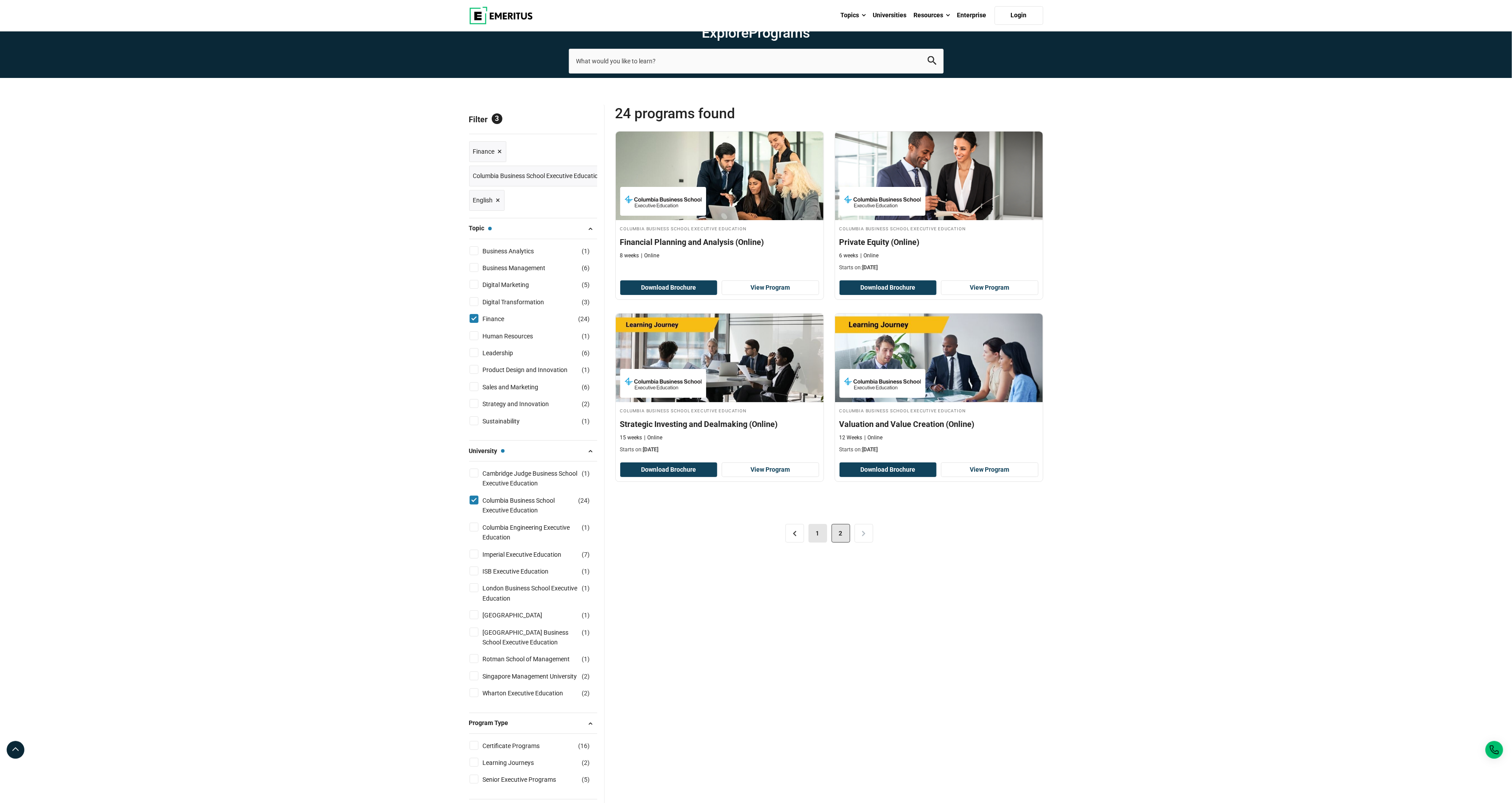
click at [813, 543] on link "1" at bounding box center [818, 534] width 19 height 19
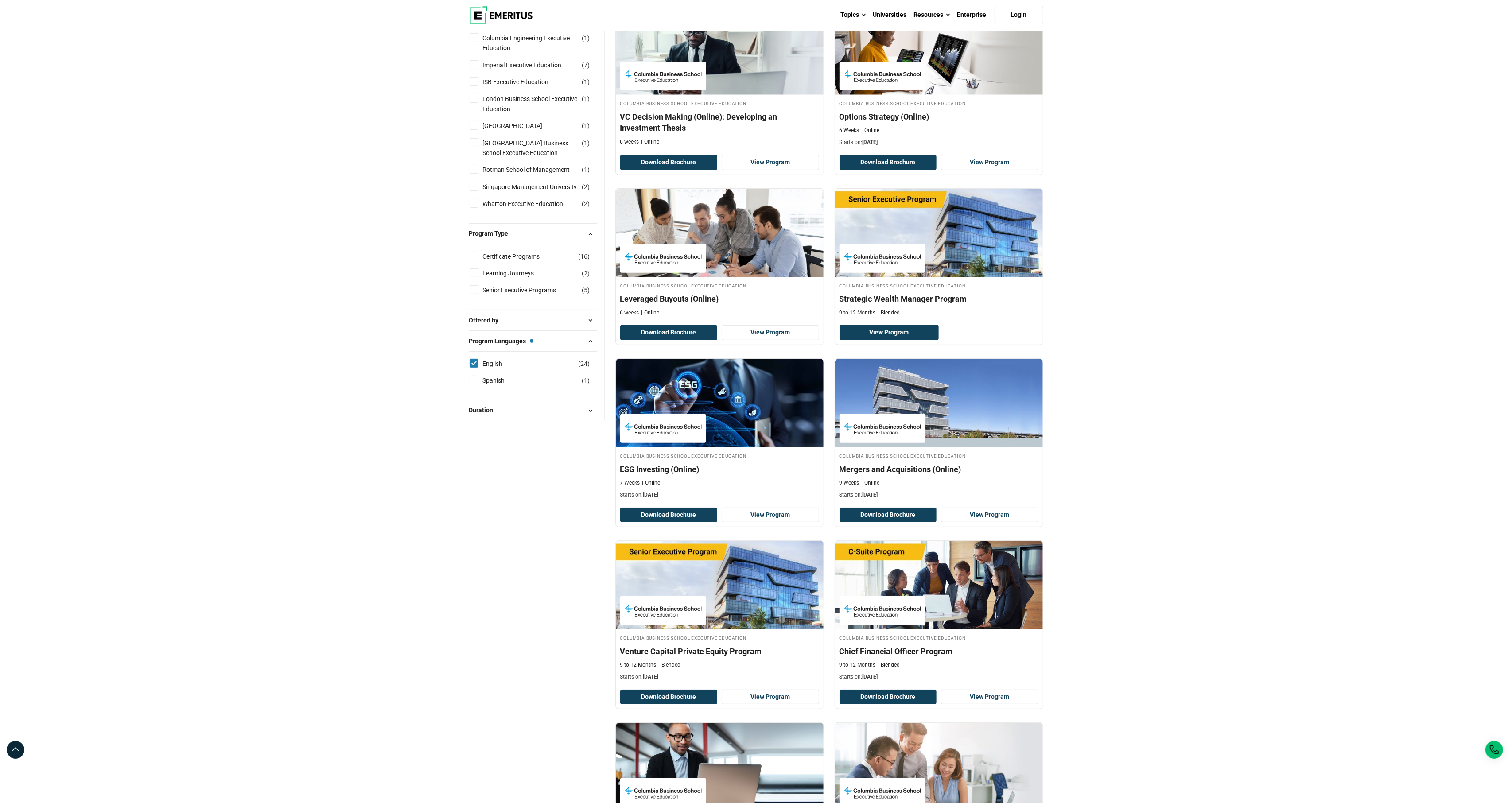
scroll to position [494, 0]
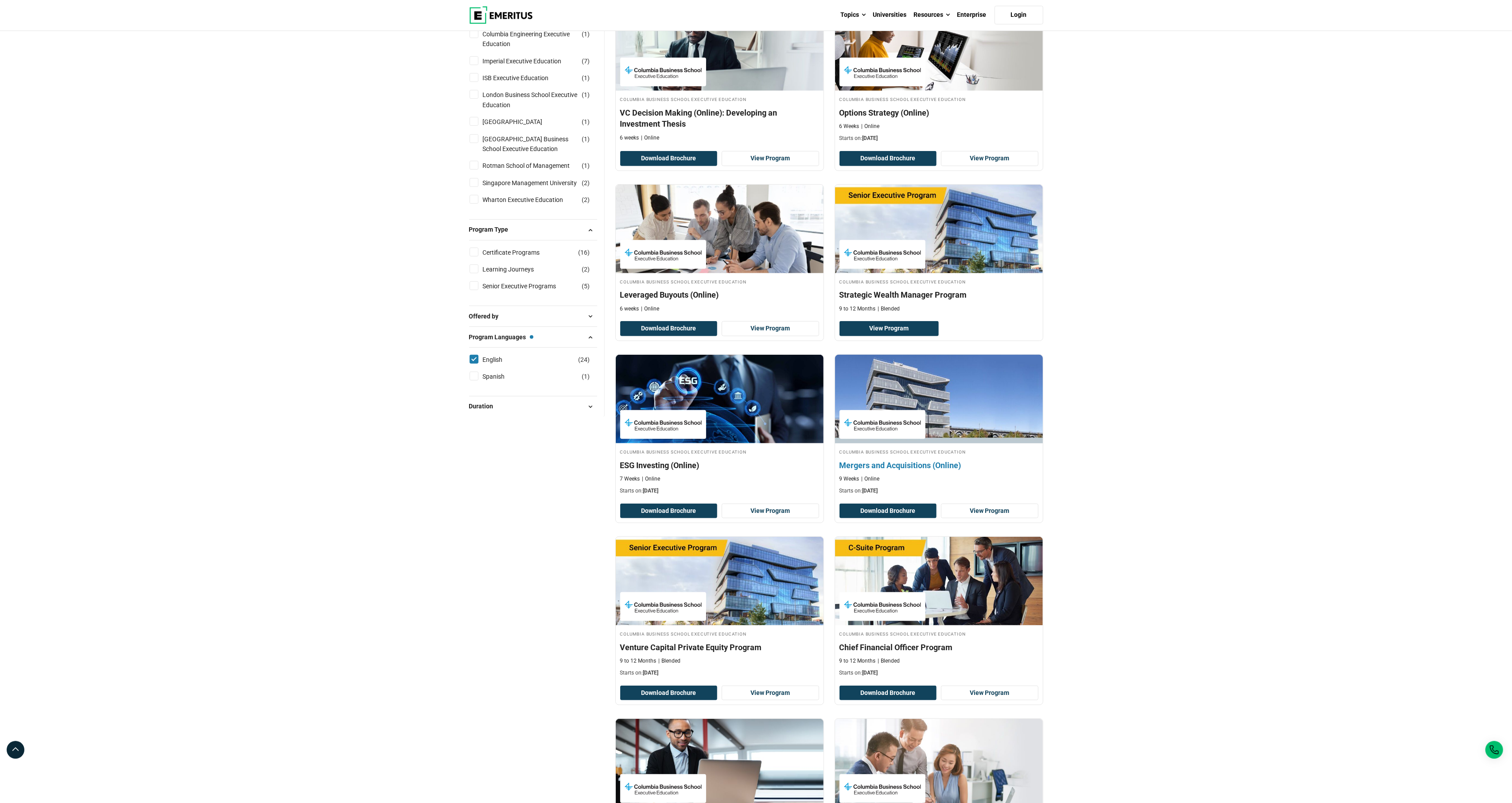
click at [899, 495] on div "Columbia Business School Executive Education Mergers and Acquisitions (Online) …" at bounding box center [938, 472] width 208 height 47
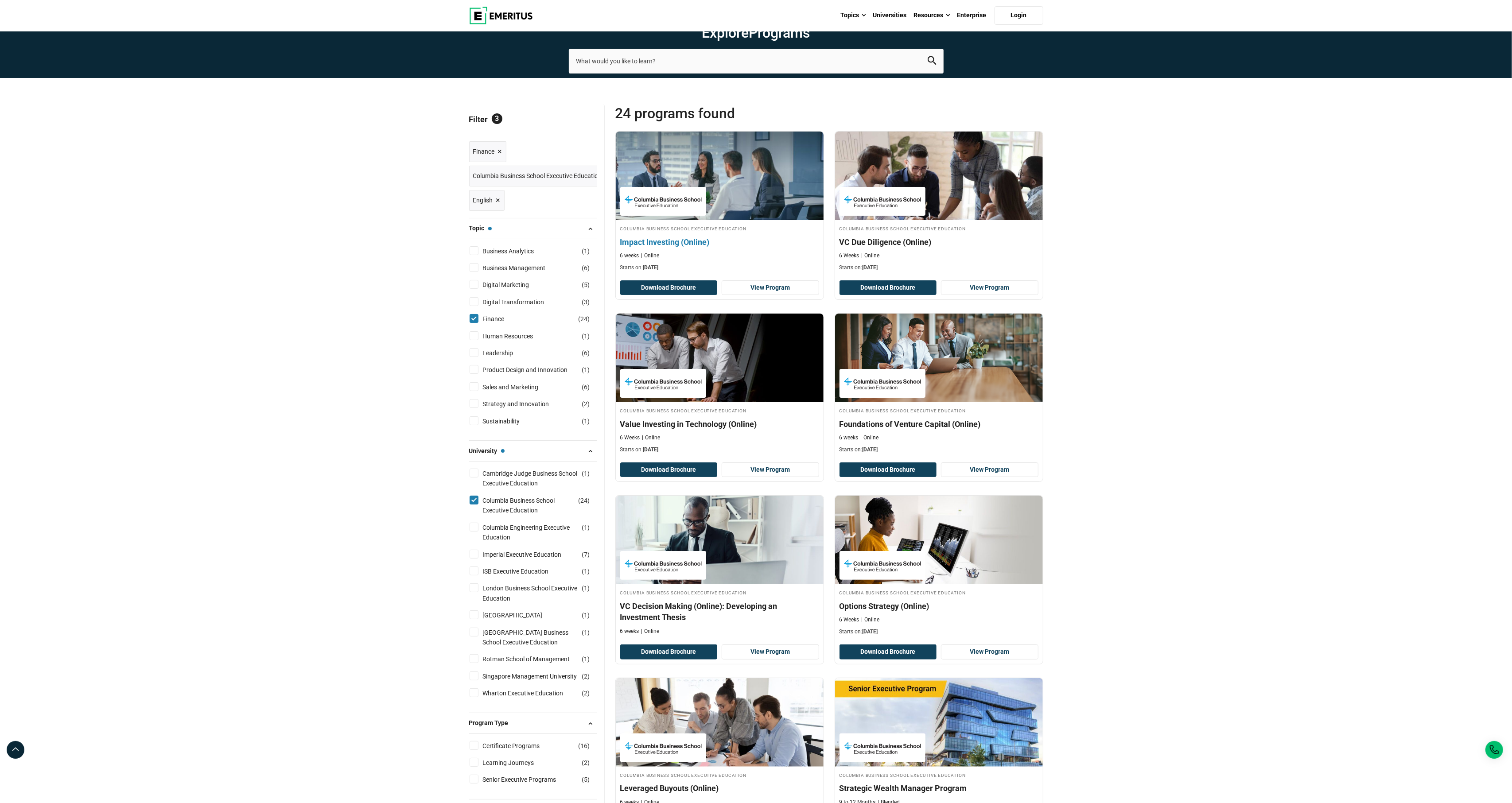
scroll to position [0, 0]
click at [592, 126] on span "Reset all" at bounding box center [584, 121] width 27 height 11
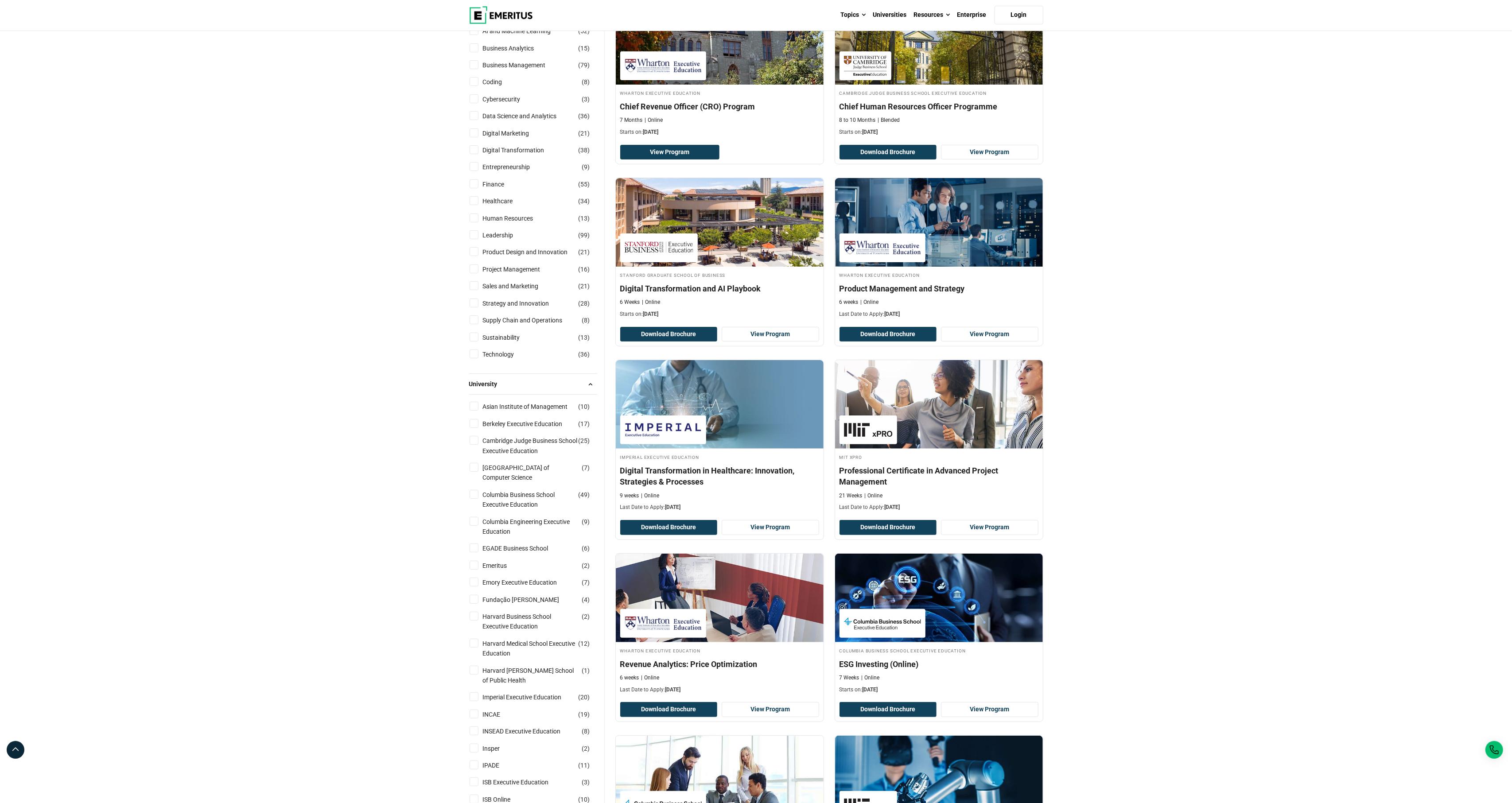
scroll to position [14, 0]
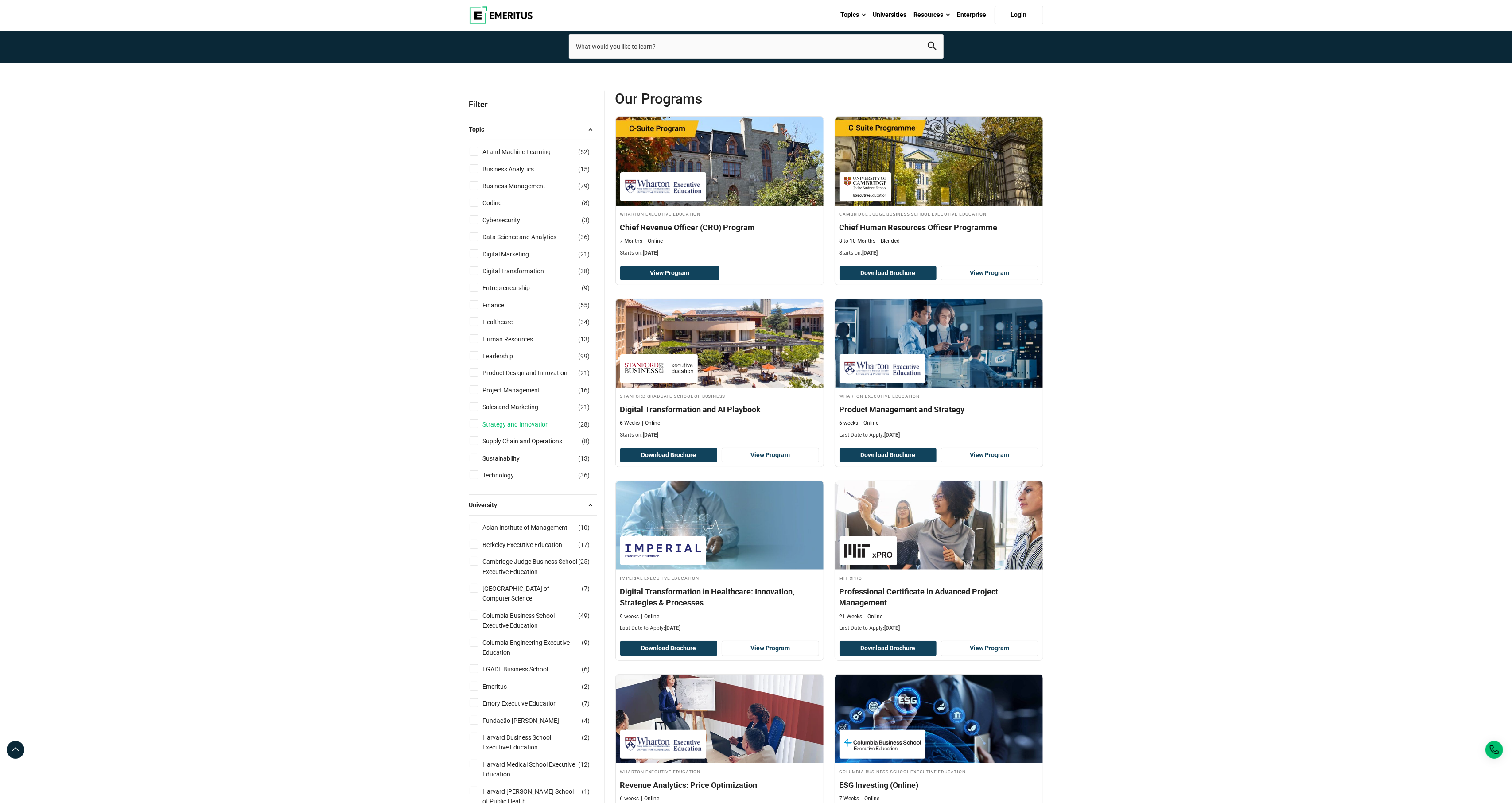
click at [519, 429] on link "Strategy and Innovation" at bounding box center [525, 424] width 84 height 10
checkbox input "true"
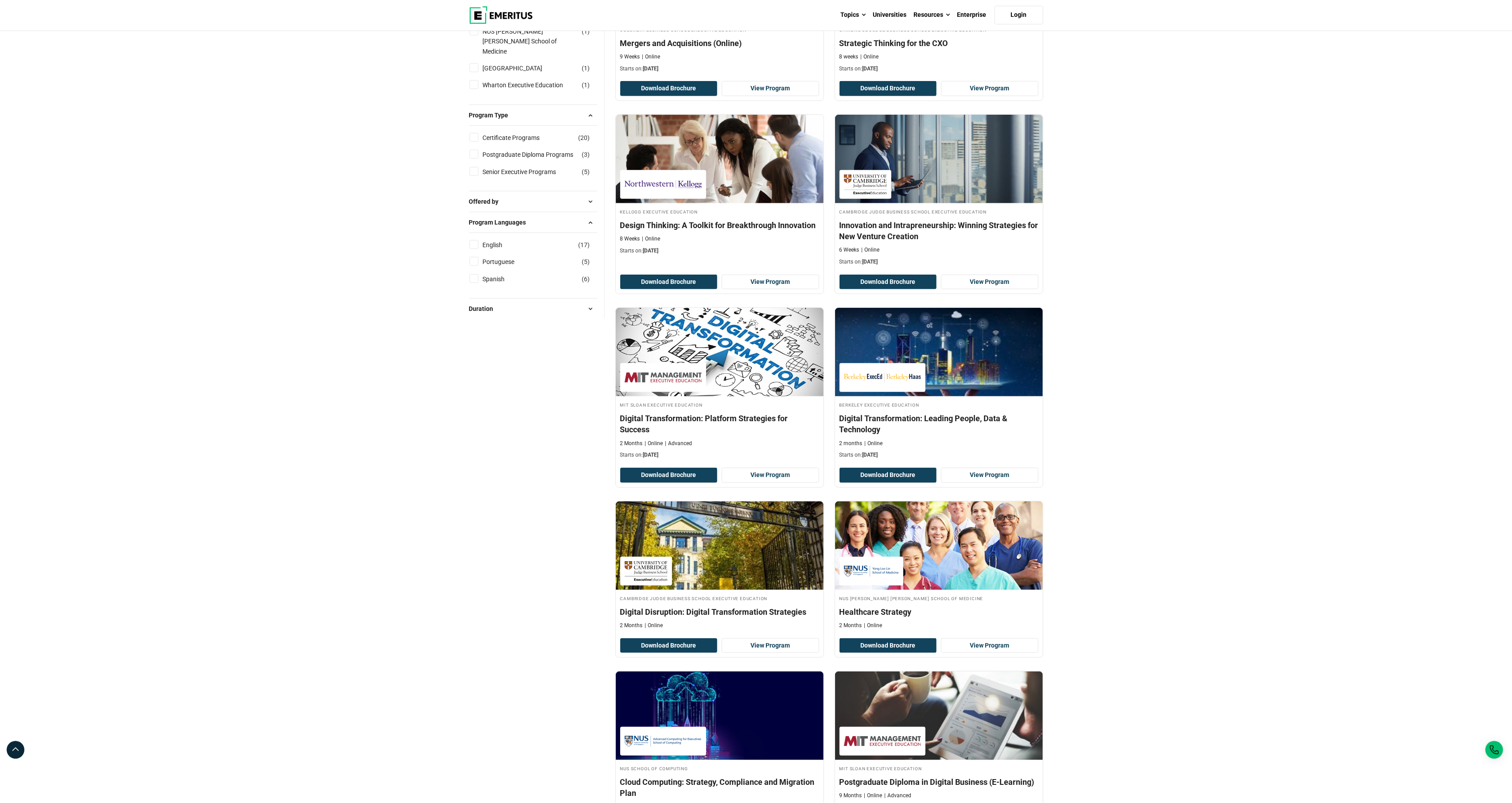
scroll to position [789, 0]
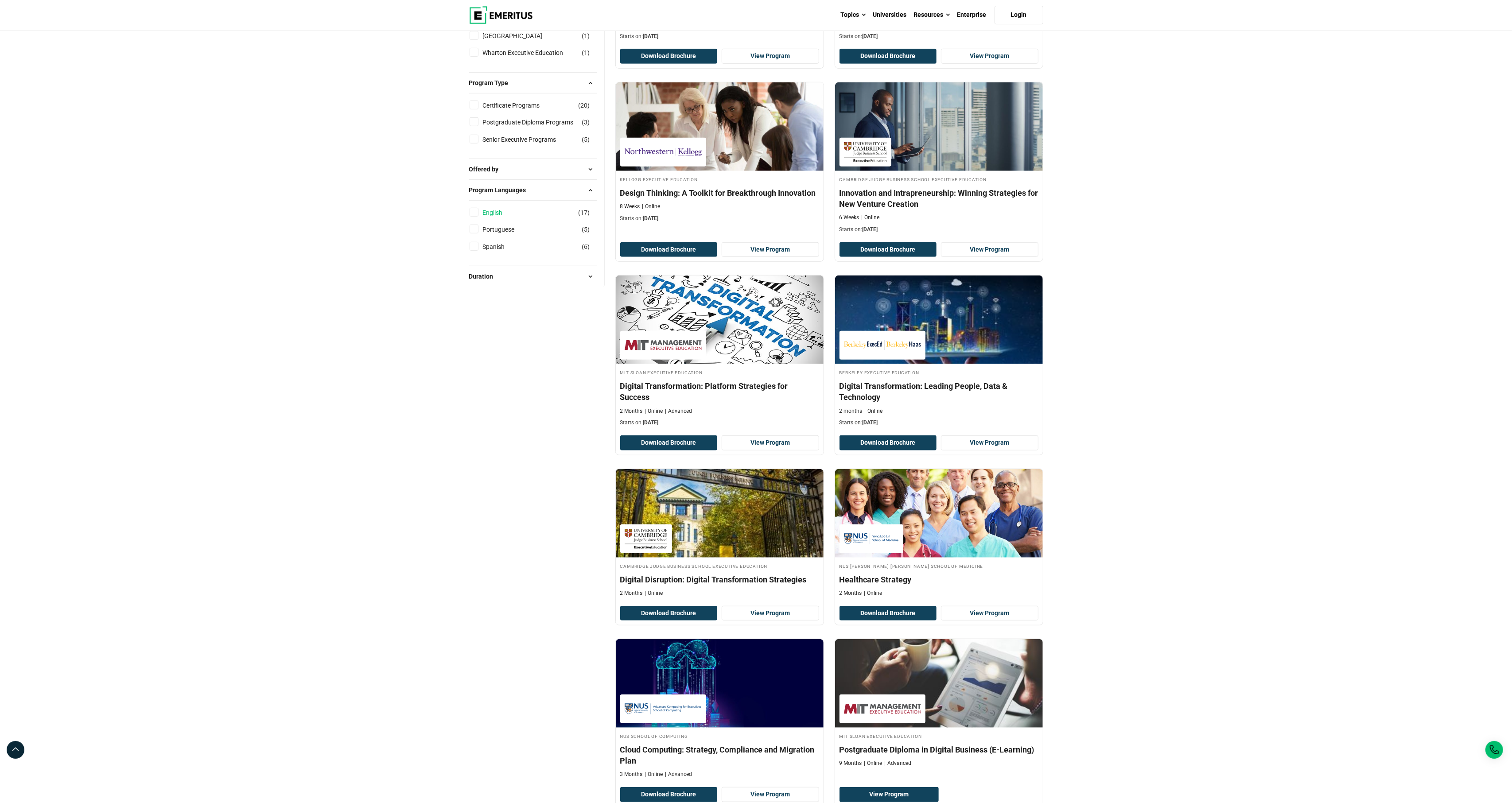
click at [500, 212] on link "English" at bounding box center [501, 213] width 38 height 10
checkbox input "true"
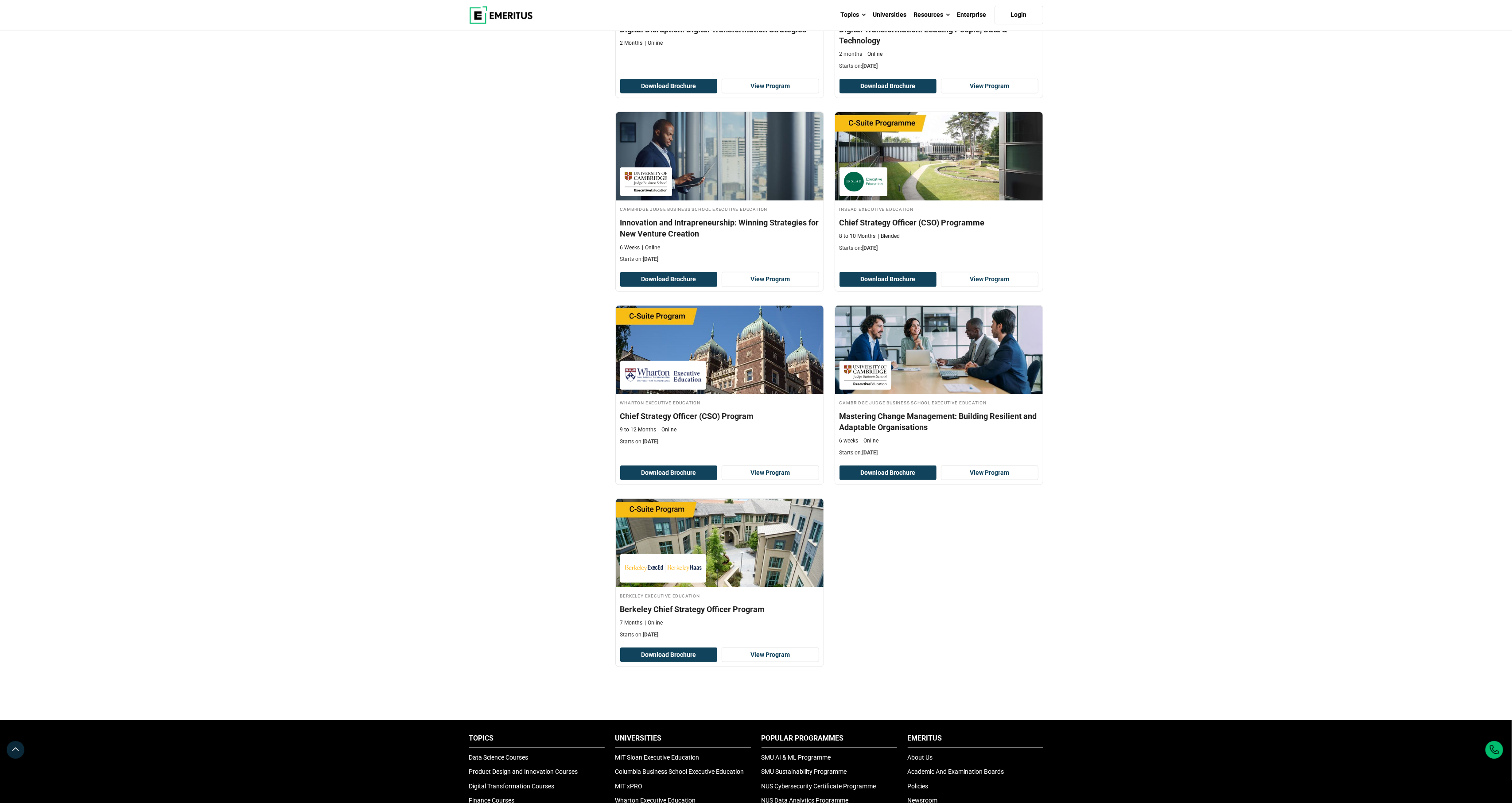
scroll to position [1137, 0]
